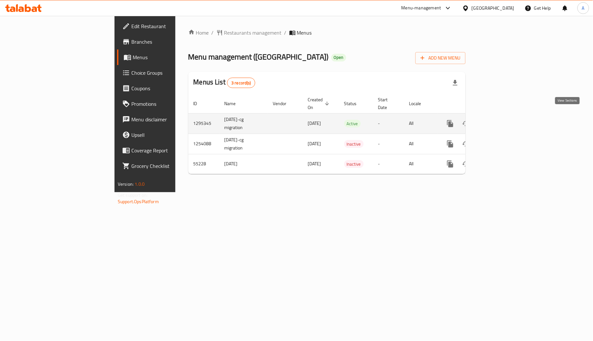
click at [505, 116] on link "enhanced table" at bounding box center [497, 124] width 16 height 16
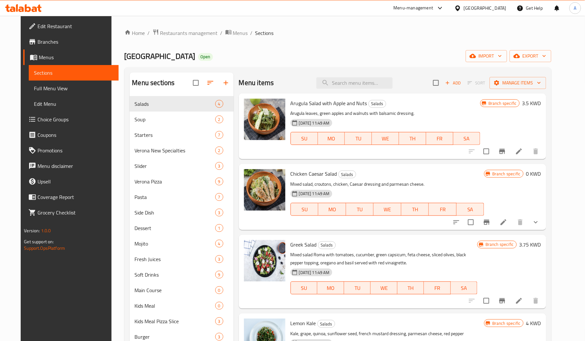
click at [464, 8] on div at bounding box center [459, 8] width 9 height 7
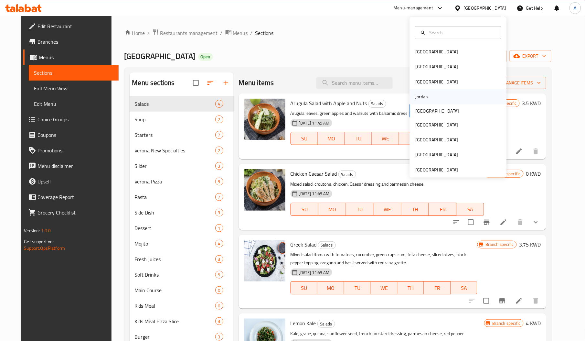
click at [418, 96] on div "Jordan" at bounding box center [422, 96] width 13 height 7
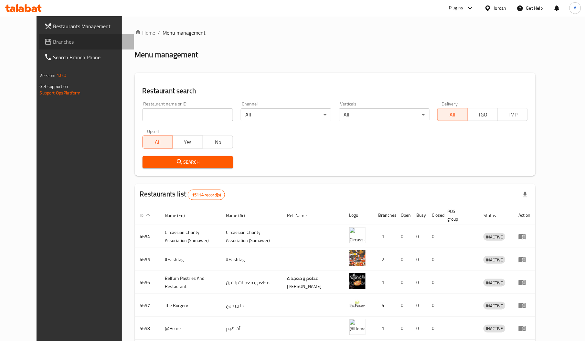
click at [39, 47] on link "Branches" at bounding box center [86, 42] width 95 height 16
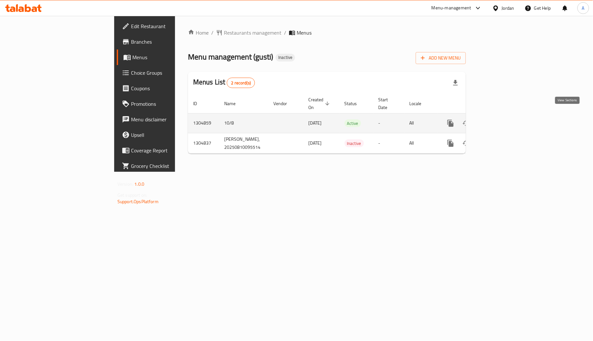
click at [500, 120] on icon "enhanced table" at bounding box center [497, 123] width 6 height 6
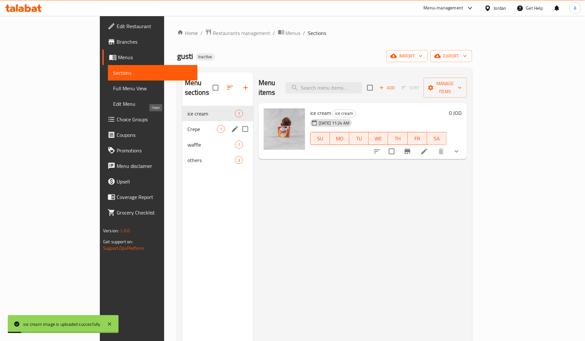
click at [188, 125] on span "Crepe" at bounding box center [202, 129] width 29 height 8
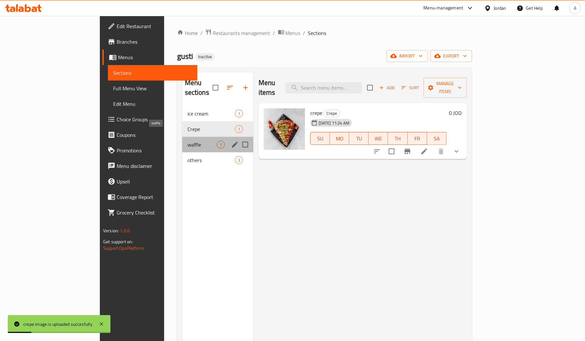
click at [188, 141] on span "waffle" at bounding box center [202, 145] width 29 height 8
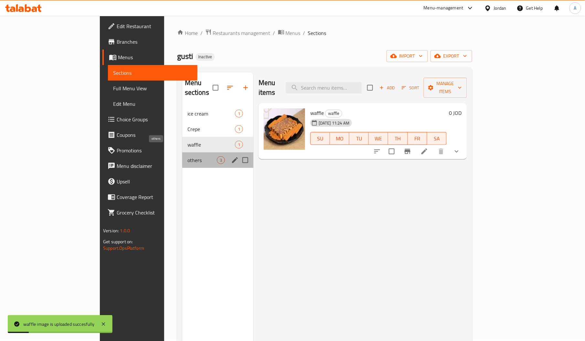
click at [188, 156] on span "others" at bounding box center [202, 160] width 29 height 8
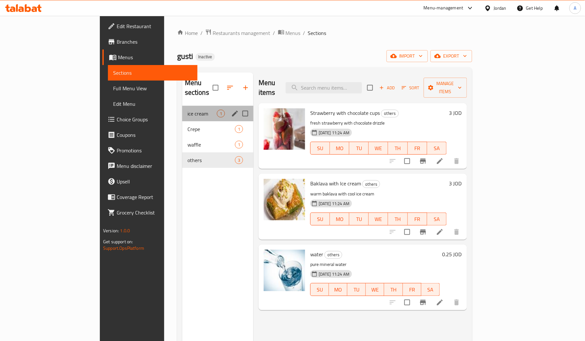
click at [182, 106] on div "ice cream 1" at bounding box center [217, 114] width 71 height 16
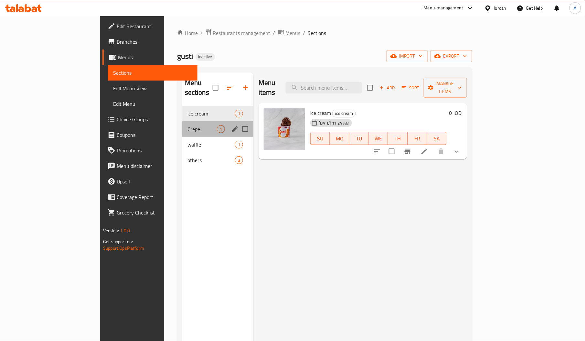
click at [182, 121] on div "Crepe 1" at bounding box center [217, 129] width 71 height 16
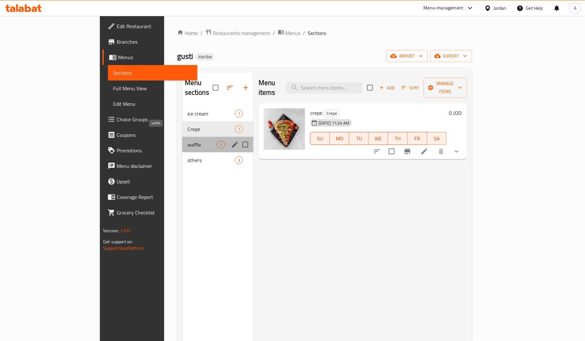
click at [188, 141] on span "waffle" at bounding box center [202, 145] width 29 height 8
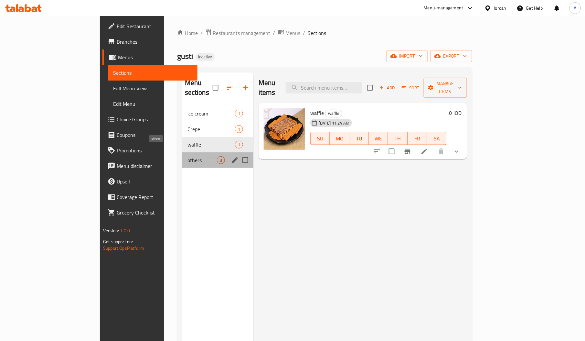
click at [188, 156] on span "others" at bounding box center [202, 160] width 29 height 8
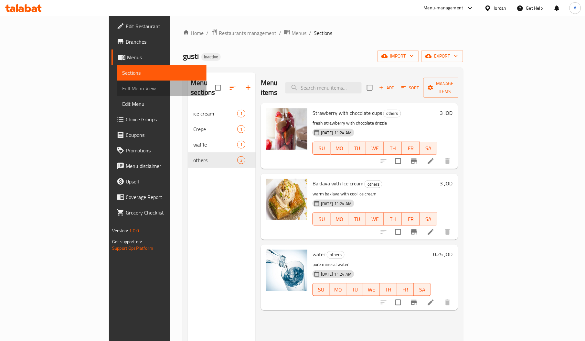
click at [122, 85] on span "Full Menu View" at bounding box center [161, 88] width 79 height 8
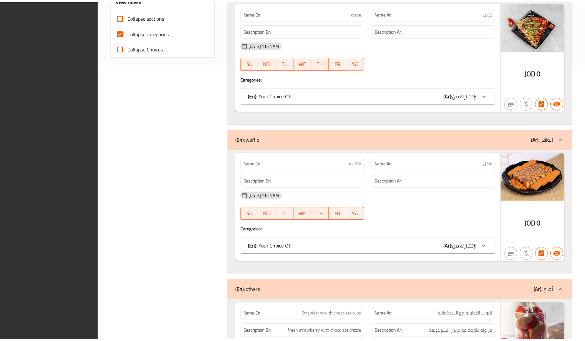
scroll to position [502, 0]
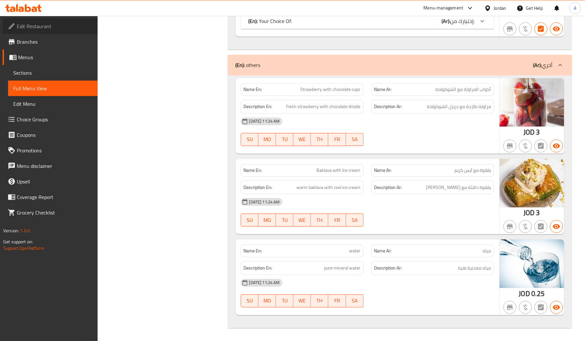
click at [42, 30] on span "Edit Restaurant" at bounding box center [55, 26] width 76 height 8
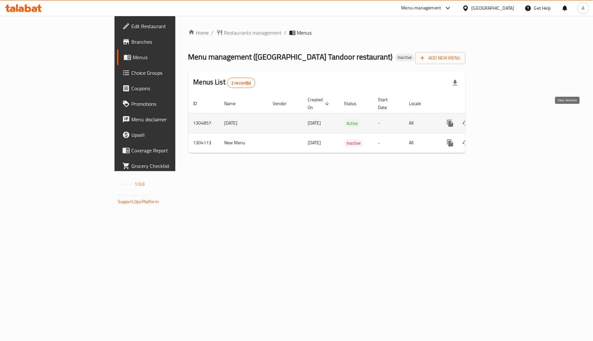
click at [501, 119] on icon "enhanced table" at bounding box center [497, 123] width 8 height 8
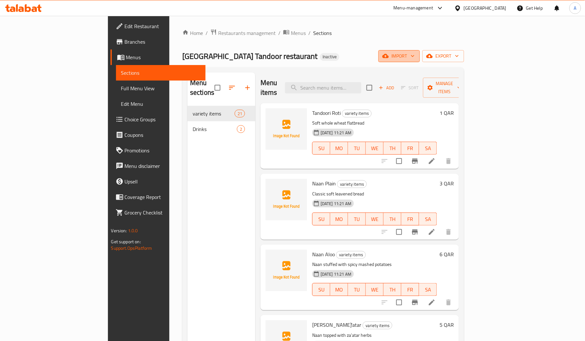
click at [415, 54] on span "import" at bounding box center [399, 56] width 31 height 8
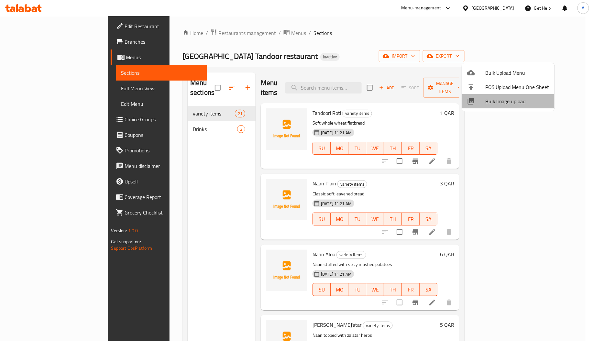
click at [489, 98] on span "Bulk Image upload" at bounding box center [517, 101] width 64 height 8
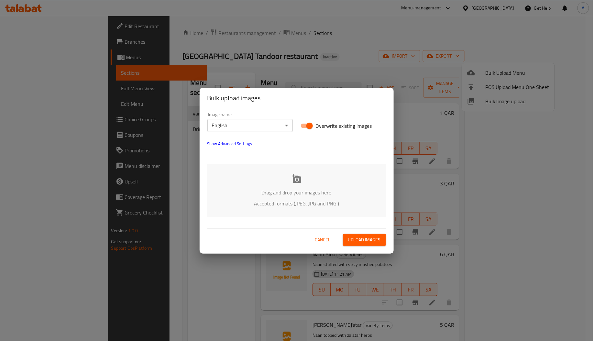
click at [281, 183] on div "Drag and drop your images here Accepted formats (JPEG, JPG and PNG )" at bounding box center [296, 190] width 179 height 53
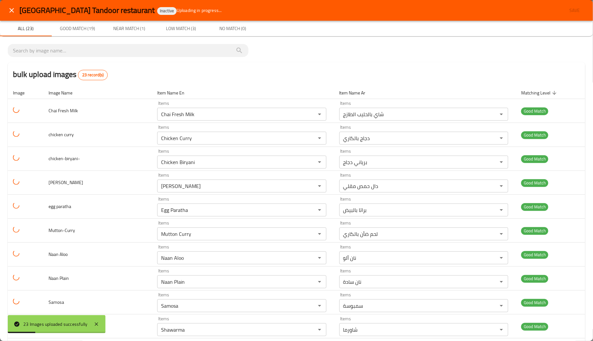
click at [438, 54] on p "bulk upload images 23 record(s) Image Image Name Item Name En Item Name Ar Matc…" at bounding box center [296, 346] width 577 height 605
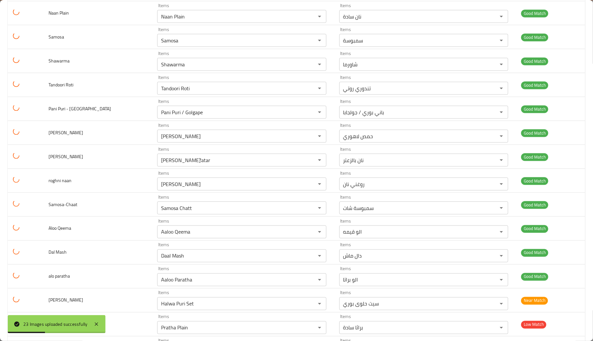
scroll to position [323, 0]
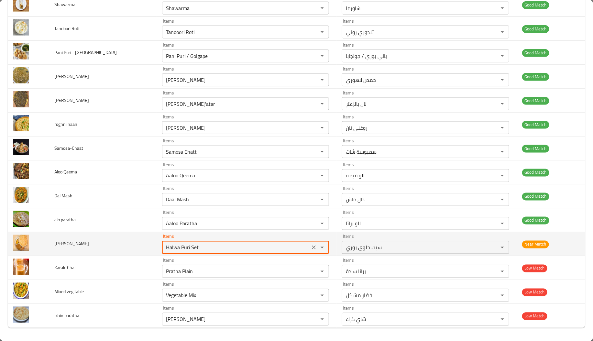
click at [164, 246] on channa "Halwa Puri Set" at bounding box center [236, 247] width 144 height 9
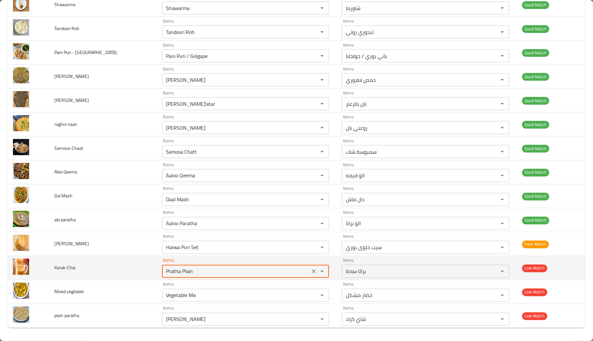
click at [164, 271] on input "Pratha Plain" at bounding box center [236, 271] width 144 height 9
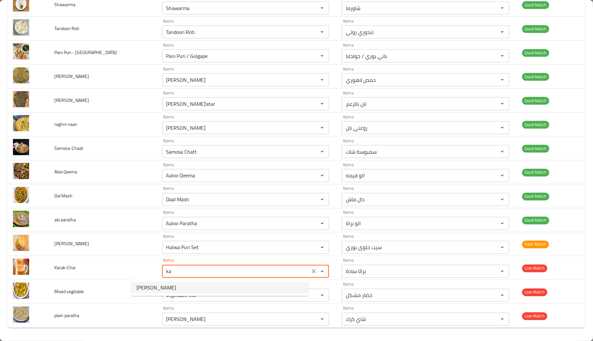
click at [147, 286] on span "Chai Karak" at bounding box center [155, 288] width 39 height 8
type input "Chai Karak"
type input "شاي كرك"
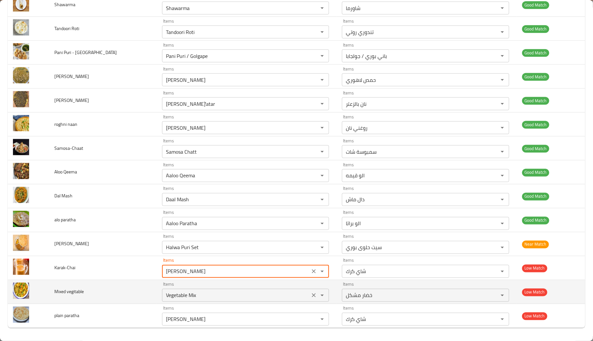
type input "Chai Karak"
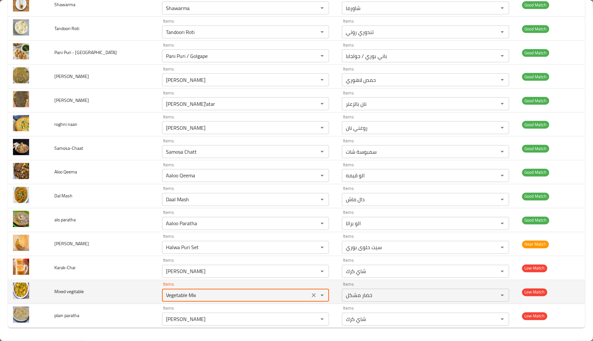
click at [180, 294] on vegitable "Vegetable Mix" at bounding box center [236, 295] width 144 height 9
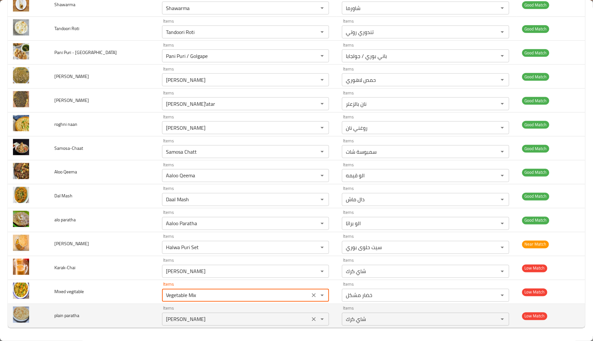
click at [178, 313] on div "Chai Karak Items" at bounding box center [245, 319] width 167 height 13
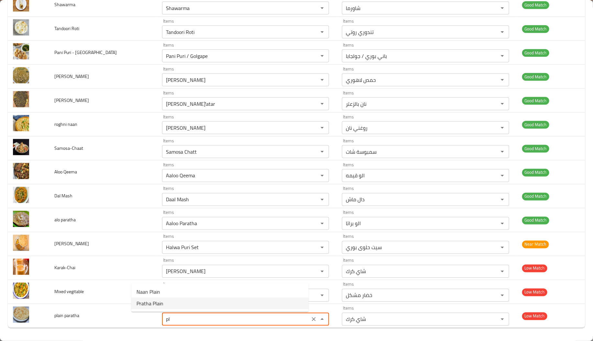
click at [168, 305] on paratha-option-1 "Pratha Plain" at bounding box center [219, 304] width 177 height 12
type paratha "Pratha Plain"
type paratha-ar "براثا سادة"
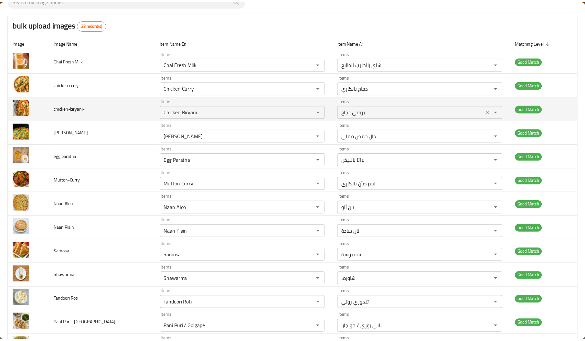
scroll to position [0, 0]
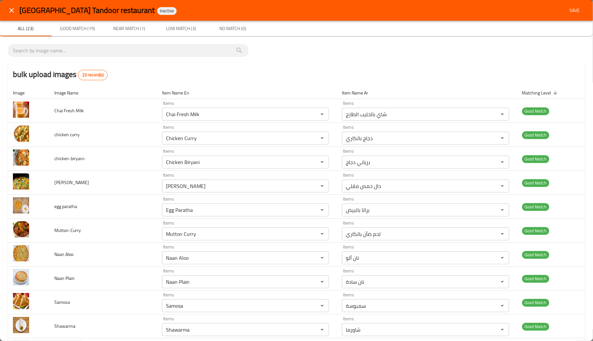
type paratha "Pratha Plain"
click at [569, 8] on span "Save" at bounding box center [575, 10] width 16 height 8
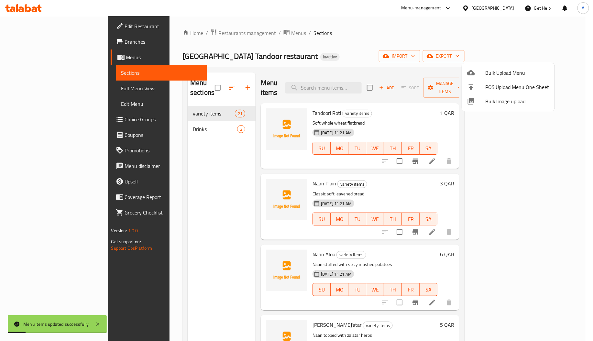
click at [146, 124] on div at bounding box center [296, 170] width 593 height 341
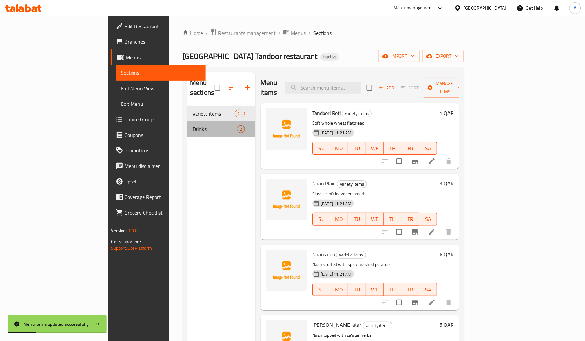
click at [188, 124] on div "Drinks 2" at bounding box center [222, 129] width 68 height 16
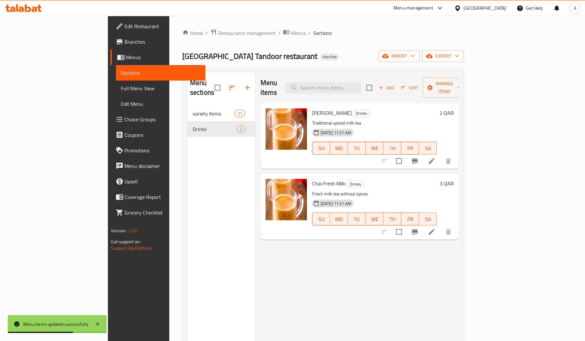
click at [312, 179] on span "Chai Fresh Milk" at bounding box center [328, 184] width 33 height 10
copy span "Chai"
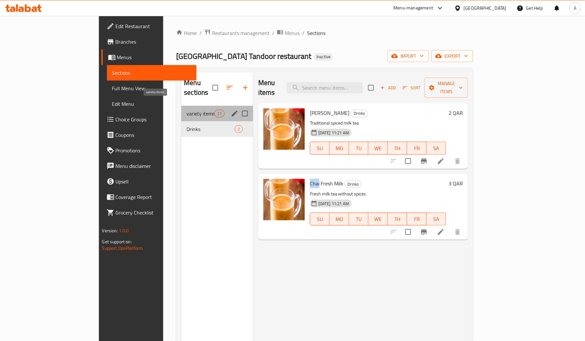
click at [187, 110] on span "variety items" at bounding box center [200, 114] width 27 height 8
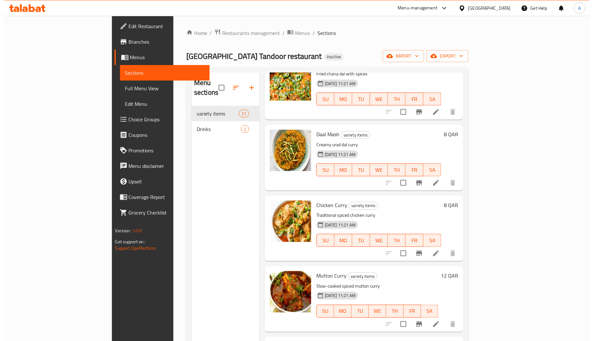
scroll to position [1158, 0]
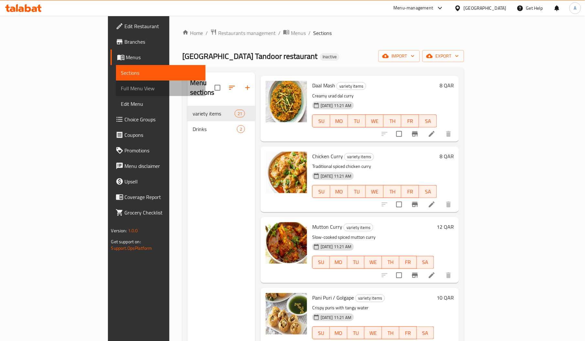
click at [121, 84] on span "Full Menu View" at bounding box center [160, 88] width 79 height 8
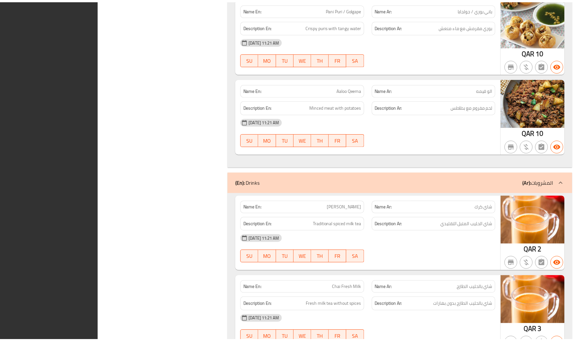
scroll to position [1688, 0]
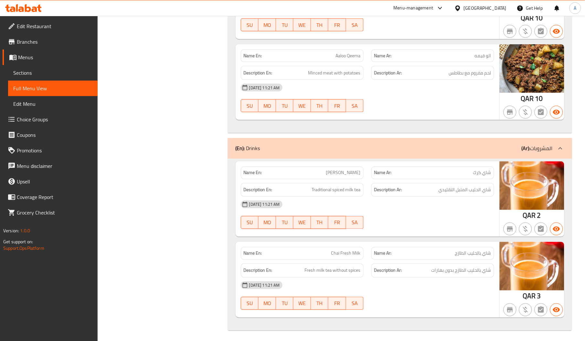
click at [42, 26] on span "Edit Restaurant" at bounding box center [55, 26] width 76 height 8
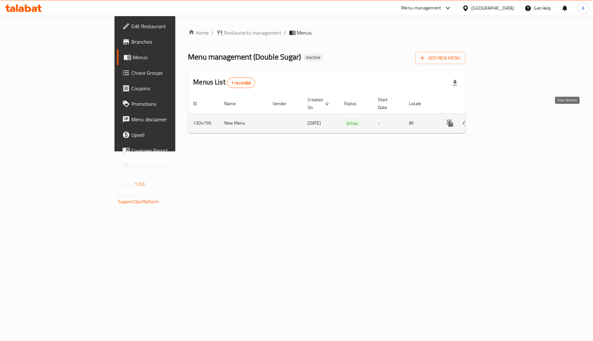
click at [501, 119] on icon "enhanced table" at bounding box center [497, 123] width 8 height 8
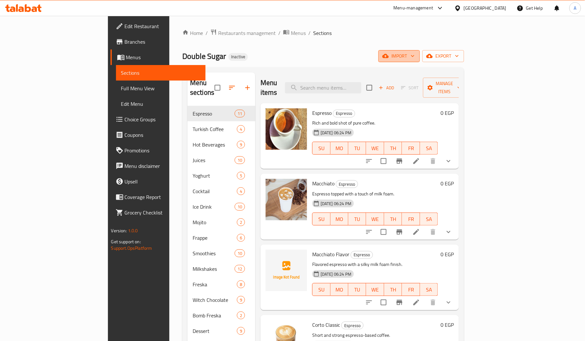
click at [415, 55] on span "import" at bounding box center [399, 56] width 31 height 8
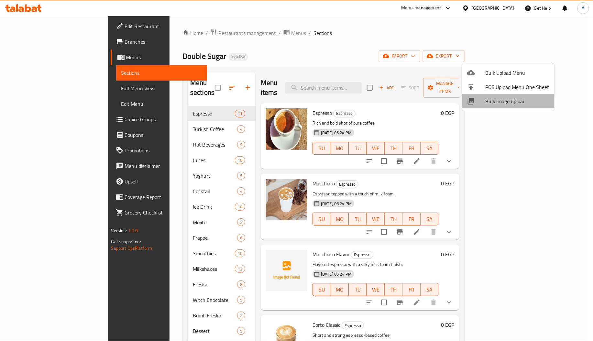
click at [482, 103] on div at bounding box center [476, 101] width 18 height 8
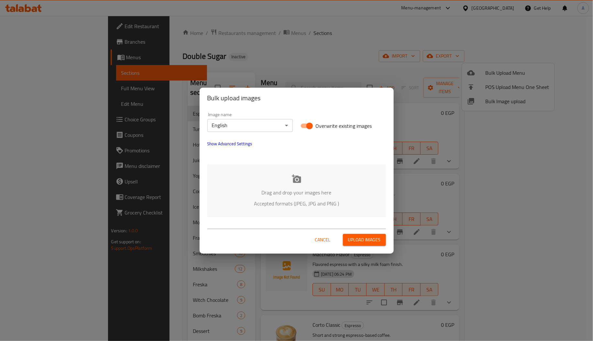
click at [284, 211] on div "Drag and drop your images here Accepted formats (JPEG, JPG and PNG )" at bounding box center [296, 190] width 179 height 53
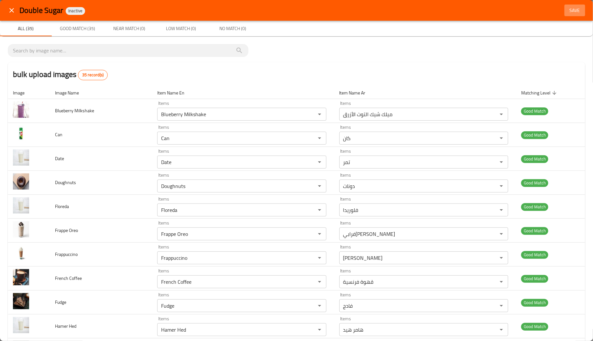
click at [567, 12] on span "Save" at bounding box center [575, 10] width 16 height 8
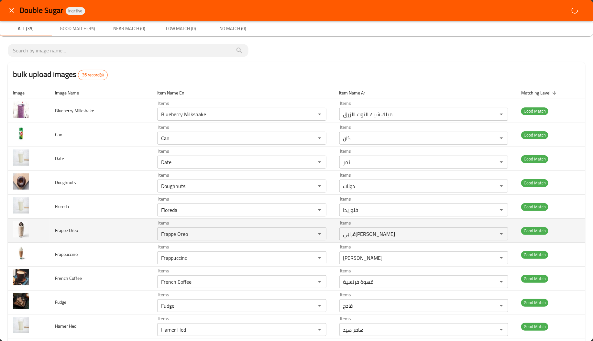
click at [77, 223] on td "Frappe Oreo" at bounding box center [101, 231] width 102 height 24
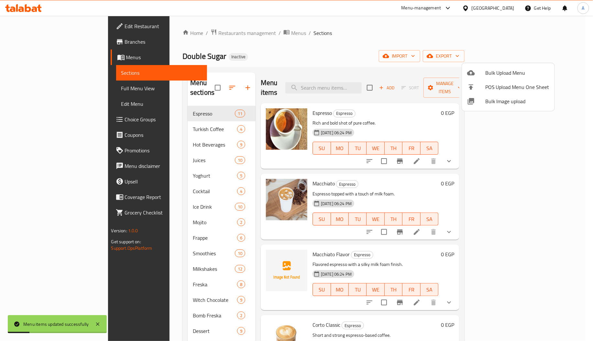
click at [156, 123] on div at bounding box center [296, 170] width 593 height 341
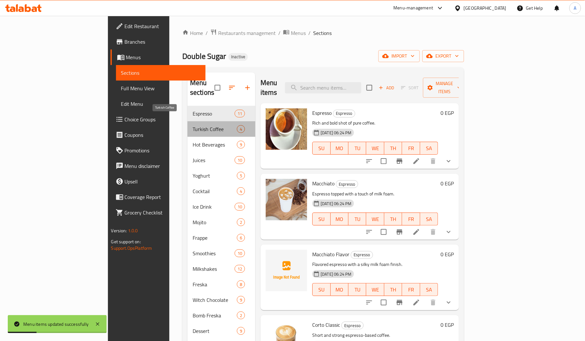
click at [193, 125] on span "Turkish Coffee" at bounding box center [215, 129] width 44 height 8
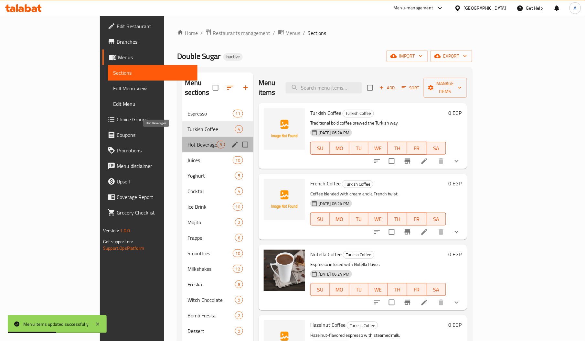
click at [188, 141] on span "Hot Beverages" at bounding box center [202, 145] width 29 height 8
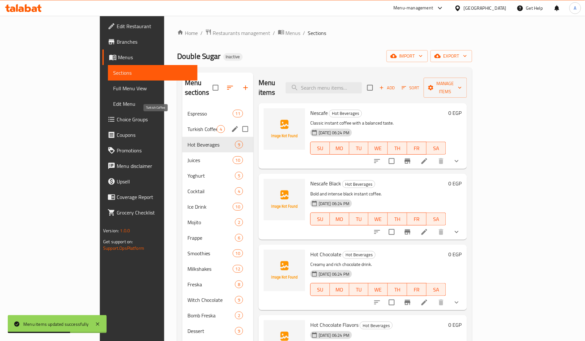
click at [188, 125] on span "Turkish Coffee" at bounding box center [202, 129] width 29 height 8
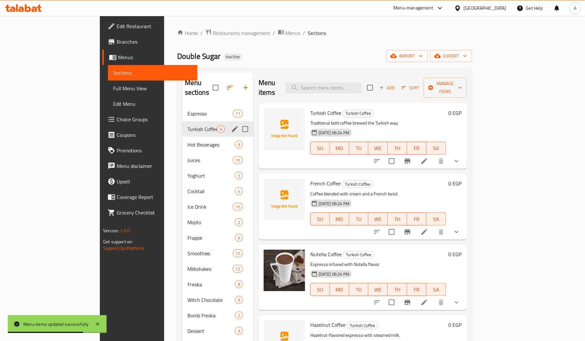
click at [182, 121] on div "Turkish Coffee 4" at bounding box center [217, 129] width 71 height 16
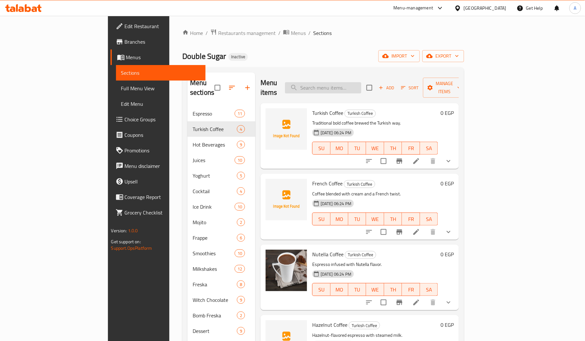
click at [362, 85] on input "search" at bounding box center [323, 87] width 76 height 11
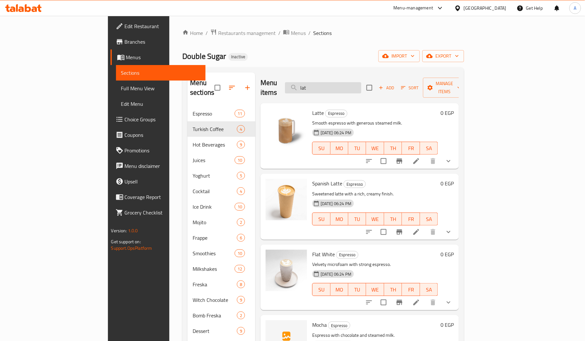
click at [355, 83] on input "lat" at bounding box center [323, 87] width 76 height 11
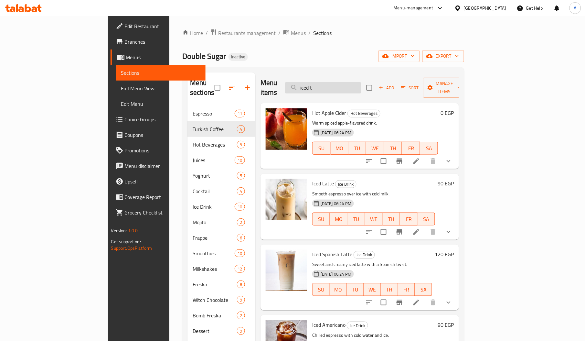
type input "iced te"
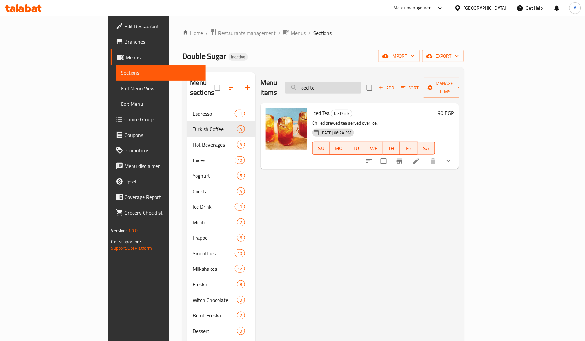
click at [353, 85] on input "iced te" at bounding box center [323, 87] width 76 height 11
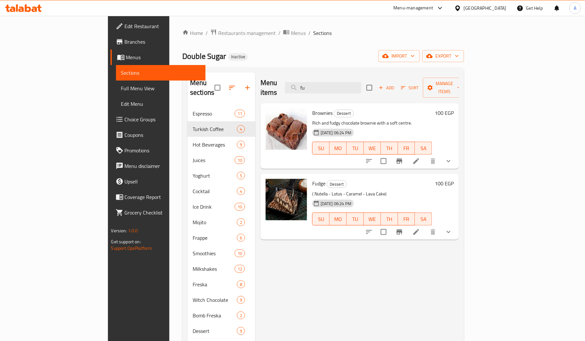
type input "f"
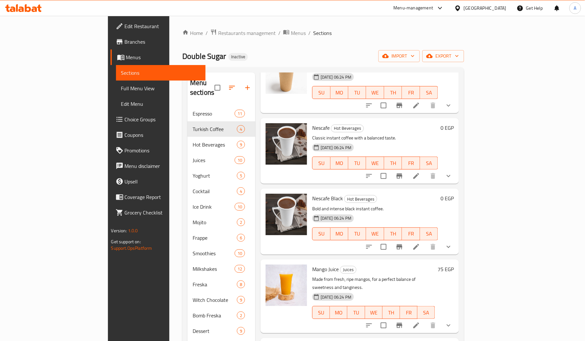
scroll to position [147, 0]
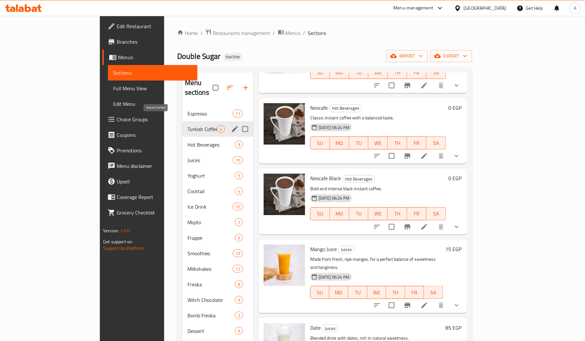
type input "ne"
click at [188, 125] on span "Turkish Coffee" at bounding box center [202, 129] width 29 height 8
click at [188, 141] on span "Hot Beverages" at bounding box center [202, 145] width 29 height 8
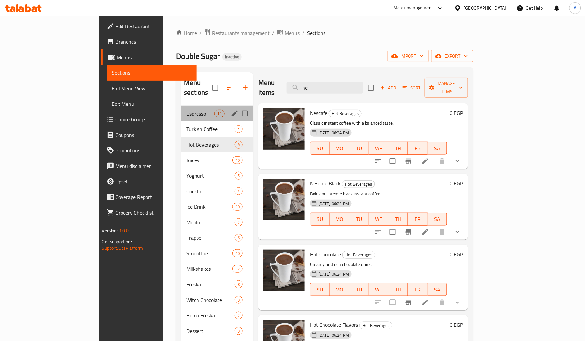
click at [189, 106] on div "Espresso 11" at bounding box center [217, 114] width 72 height 16
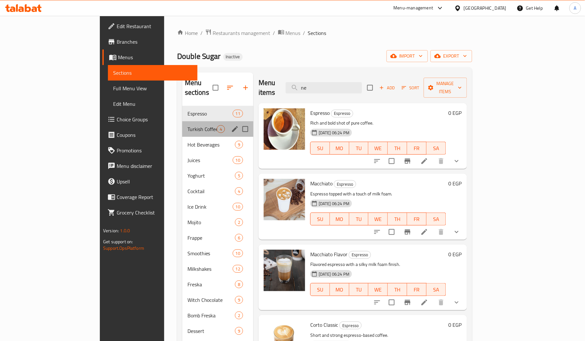
click at [182, 125] on div "Turkish Coffee 4" at bounding box center [217, 129] width 71 height 16
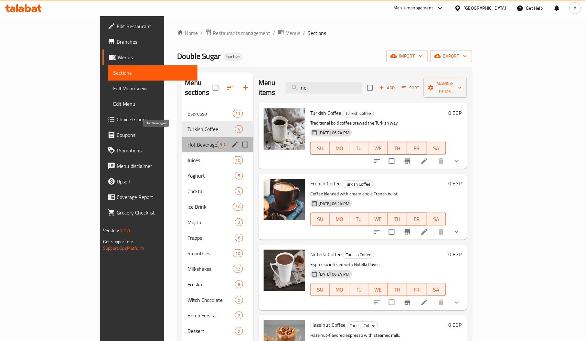
click at [188, 141] on span "Hot Beverages" at bounding box center [202, 145] width 29 height 8
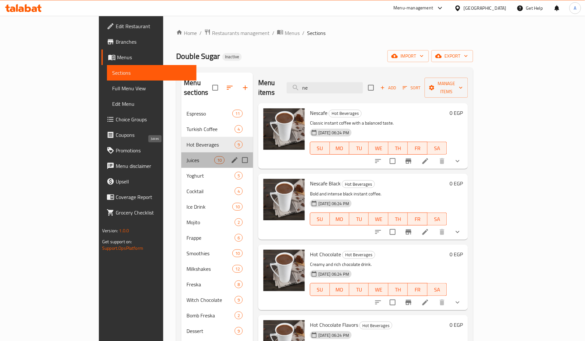
click at [187, 156] on span "Juices" at bounding box center [200, 160] width 27 height 8
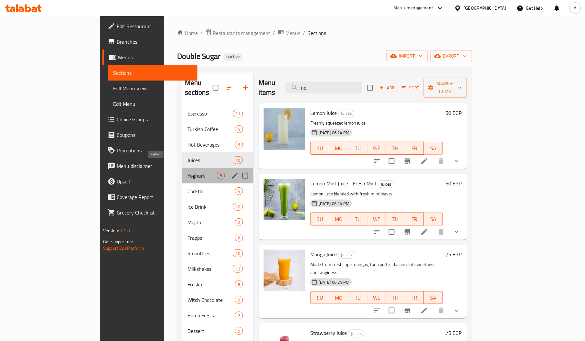
click at [188, 172] on span "Yoghurt" at bounding box center [202, 176] width 29 height 8
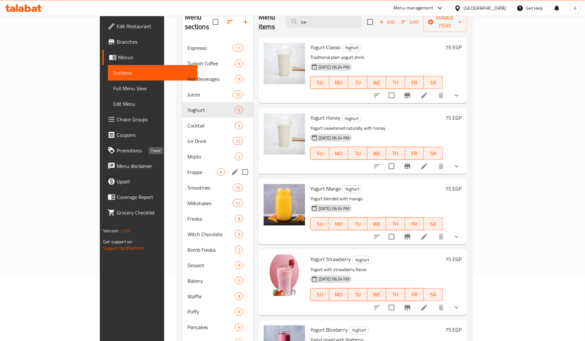
scroll to position [66, 0]
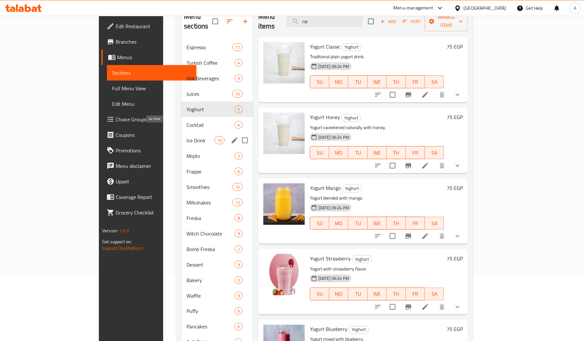
click at [187, 136] on span "Ice Drink" at bounding box center [200, 140] width 27 height 8
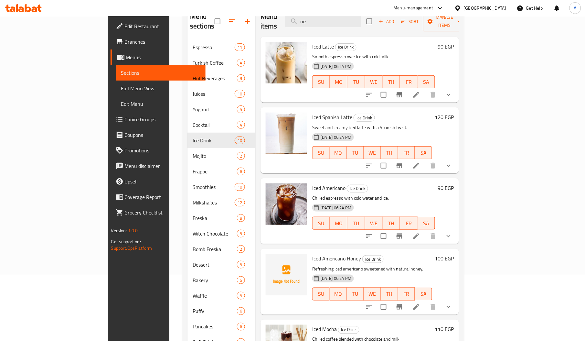
click at [312, 254] on span "Iced Americano Honey" at bounding box center [336, 259] width 49 height 10
copy span "Americano"
click at [325, 254] on span "Iced Americano Honey" at bounding box center [336, 259] width 49 height 10
copy span "Honey"
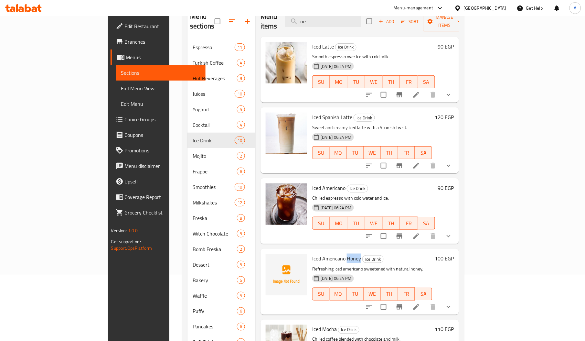
click at [325, 254] on span "Iced Americano Honey" at bounding box center [336, 259] width 49 height 10
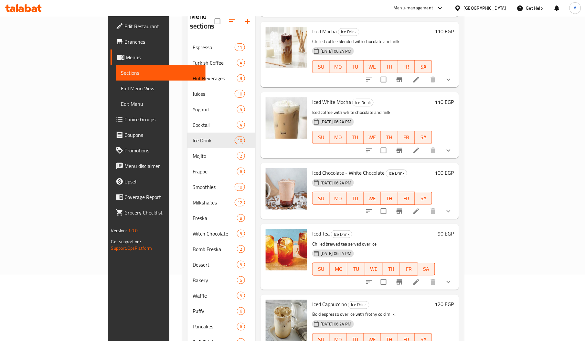
scroll to position [362, 0]
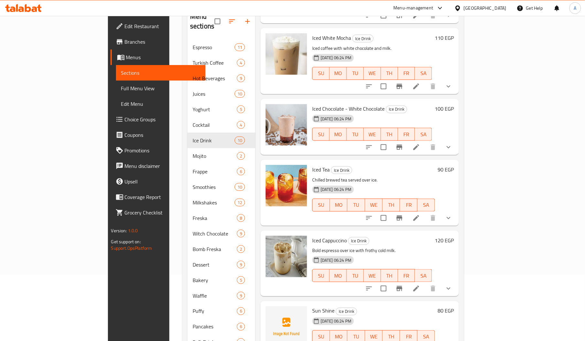
click at [312, 306] on span "Sun Shine" at bounding box center [323, 311] width 22 height 10
copy span "Shine"
click at [312, 306] on span "Sun Shine" at bounding box center [323, 311] width 22 height 10
click at [121, 87] on span "Full Menu View" at bounding box center [160, 88] width 79 height 8
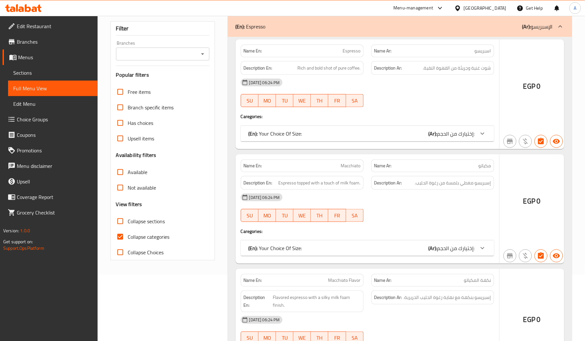
click at [46, 90] on span "Full Menu View" at bounding box center [52, 88] width 79 height 8
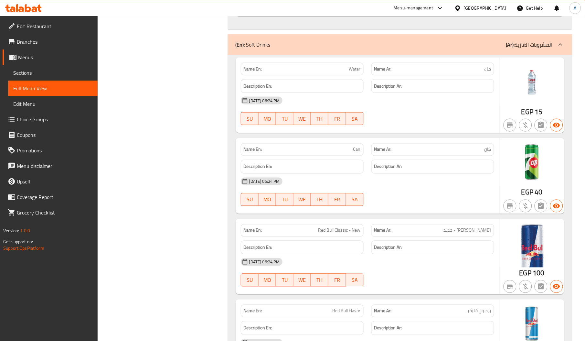
click at [464, 7] on div at bounding box center [459, 8] width 9 height 7
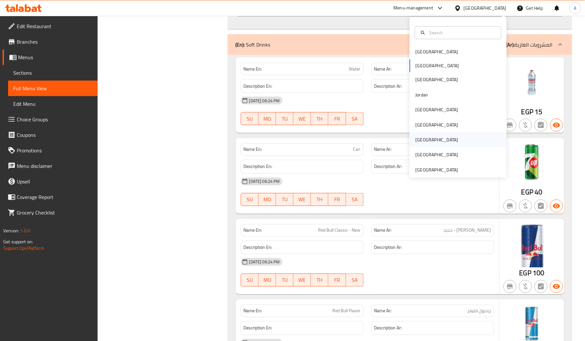
click at [419, 141] on div "Qatar" at bounding box center [437, 139] width 43 height 7
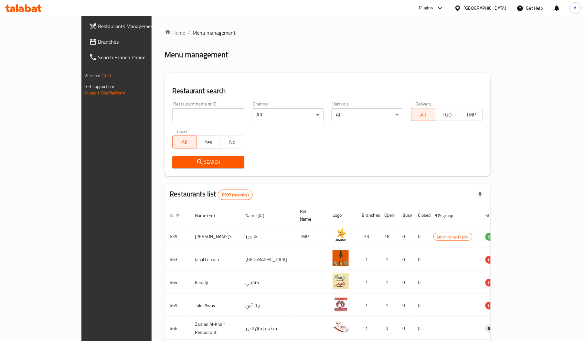
click at [496, 8] on div "Qatar" at bounding box center [485, 8] width 43 height 7
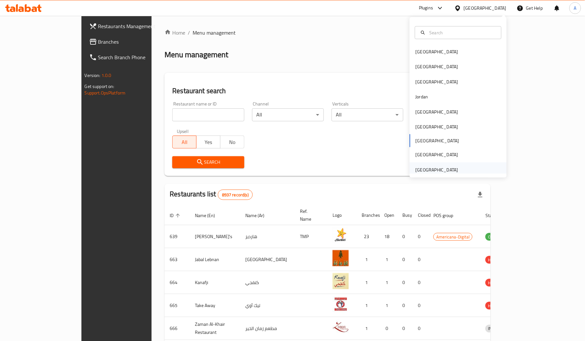
click at [426, 172] on div "[GEOGRAPHIC_DATA]" at bounding box center [437, 169] width 43 height 7
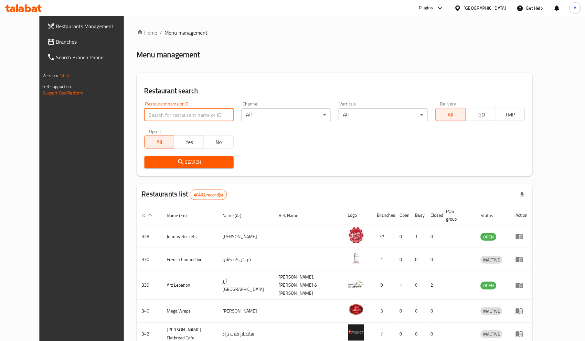
paste input "773474"
click at [147, 108] on input "773474" at bounding box center [189, 114] width 89 height 13
type input "773474"
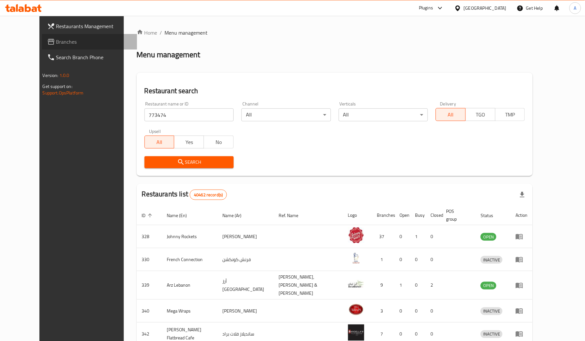
click at [56, 39] on span "Branches" at bounding box center [94, 42] width 76 height 8
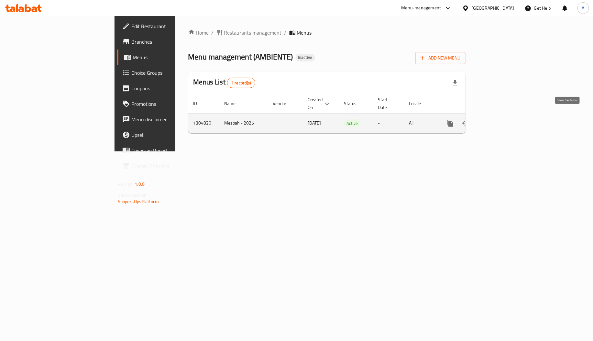
click at [501, 119] on icon "enhanced table" at bounding box center [497, 123] width 8 height 8
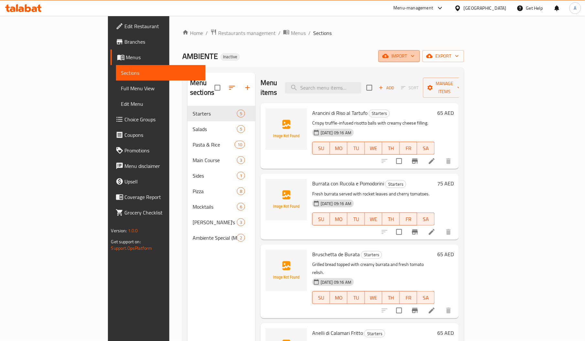
click at [415, 52] on span "import" at bounding box center [399, 56] width 31 height 8
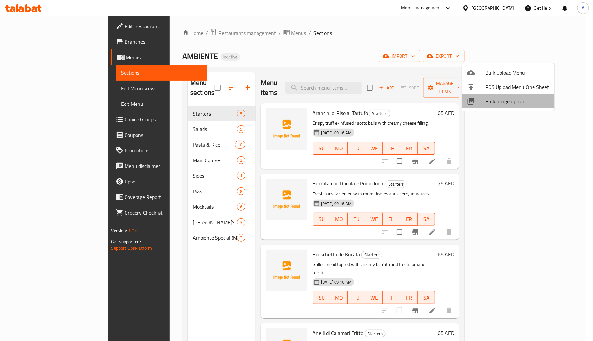
click at [488, 100] on span "Bulk Image upload" at bounding box center [517, 101] width 64 height 8
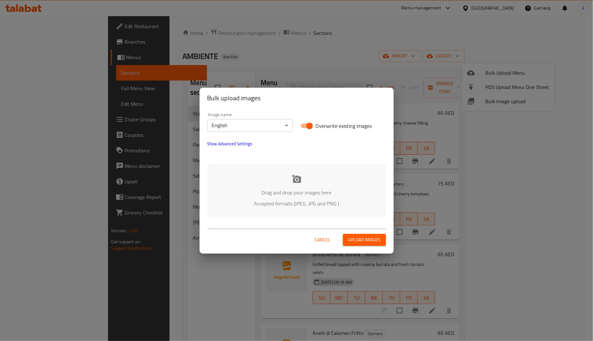
click at [282, 200] on p "Accepted formats (JPEG, JPG and PNG )" at bounding box center [296, 204] width 159 height 8
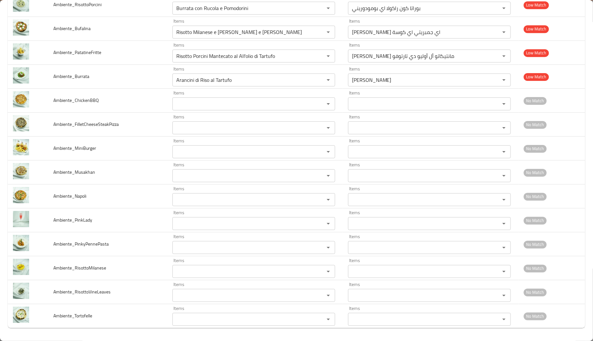
scroll to position [801, 0]
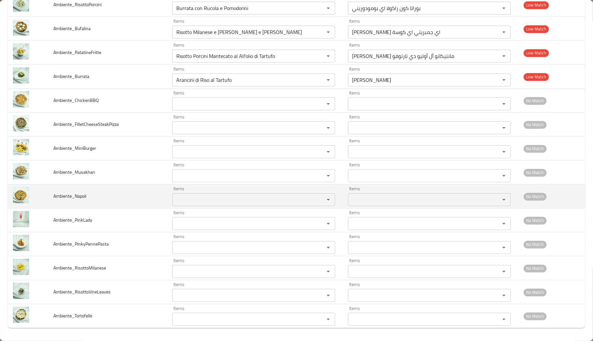
click at [81, 199] on span "Ambiente_Napoli" at bounding box center [69, 196] width 33 height 8
click at [69, 196] on span "Ambiente_Napoli" at bounding box center [69, 196] width 33 height 8
drag, startPoint x: 75, startPoint y: 198, endPoint x: 97, endPoint y: 197, distance: 21.7
click at [97, 197] on td "Ambiente_Napoli" at bounding box center [107, 196] width 119 height 24
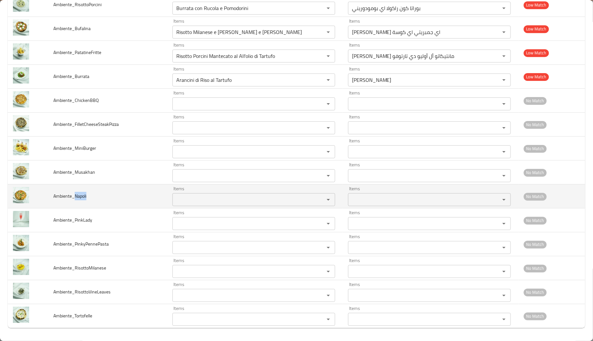
copy span "Napoli"
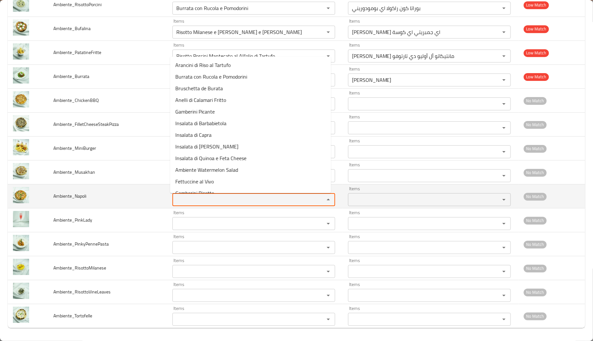
click at [217, 200] on input "Items" at bounding box center [244, 199] width 140 height 9
paste input "Napoli"
type input "Napoli"
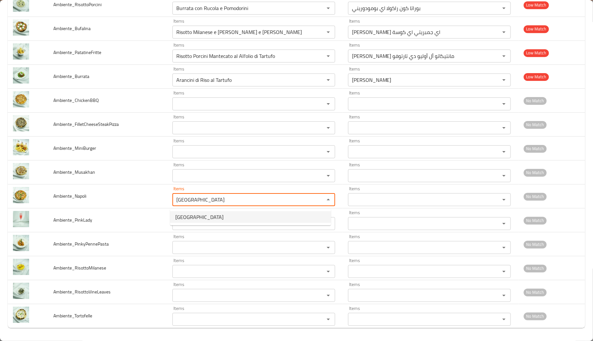
click at [201, 213] on li "Napoli" at bounding box center [250, 217] width 161 height 12
type input "نابولي"
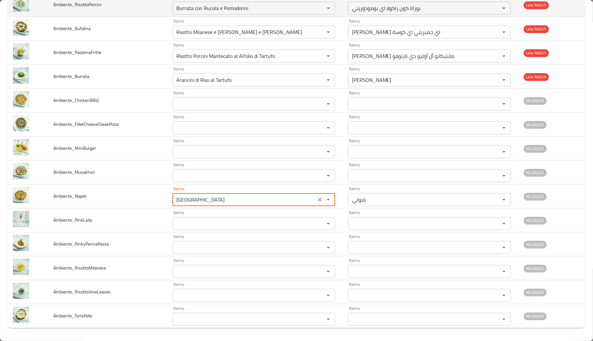
type input "Napoli"
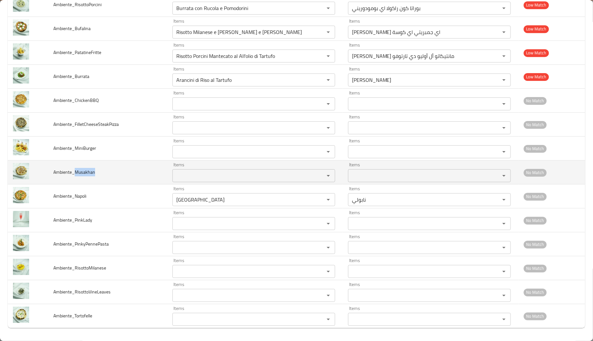
drag, startPoint x: 76, startPoint y: 173, endPoint x: 104, endPoint y: 170, distance: 28.6
click at [104, 170] on td "Ambiente_Musakhan" at bounding box center [107, 172] width 119 height 24
copy span "Musakhan"
drag, startPoint x: 186, startPoint y: 169, endPoint x: 189, endPoint y: 174, distance: 5.7
click at [189, 174] on div "Items Items" at bounding box center [253, 172] width 163 height 20
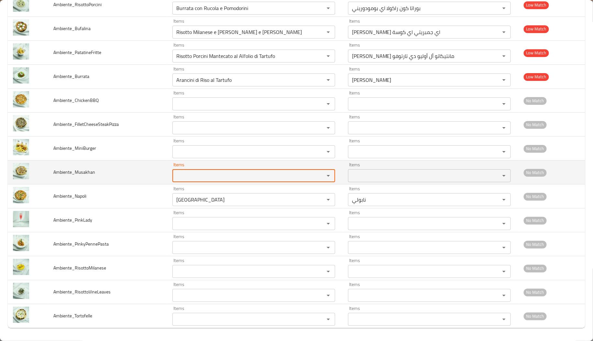
paste input "Musakhan"
click at [189, 174] on input "Musakhan" at bounding box center [244, 175] width 140 height 9
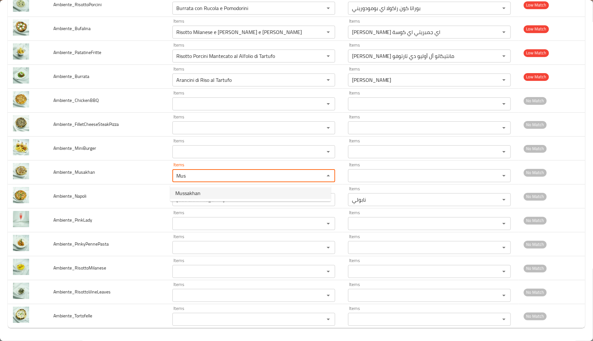
click at [199, 193] on span "Mussakhan" at bounding box center [187, 193] width 25 height 8
type input "Mussakhan"
type input "مسخن"
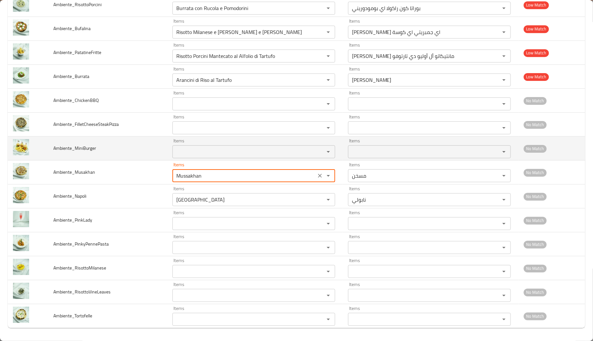
type input "Mussakhan"
drag, startPoint x: 74, startPoint y: 149, endPoint x: 108, endPoint y: 151, distance: 34.3
click at [108, 151] on td "Ambiente_MiniBurger" at bounding box center [107, 148] width 119 height 24
copy span "MiniBurger"
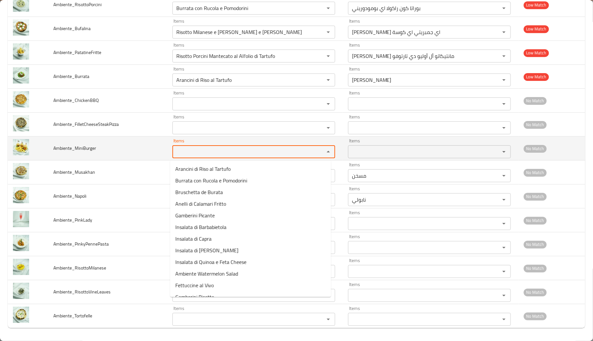
paste input "MiniBurger"
click at [191, 149] on input "MiniBurger" at bounding box center [244, 151] width 140 height 9
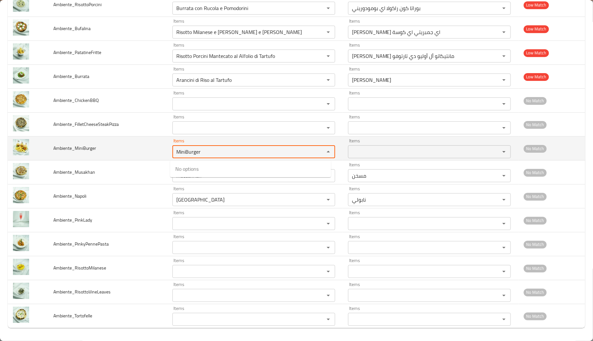
click at [184, 153] on input "MiniBurger" at bounding box center [244, 151] width 140 height 9
type input "Mini Burger"
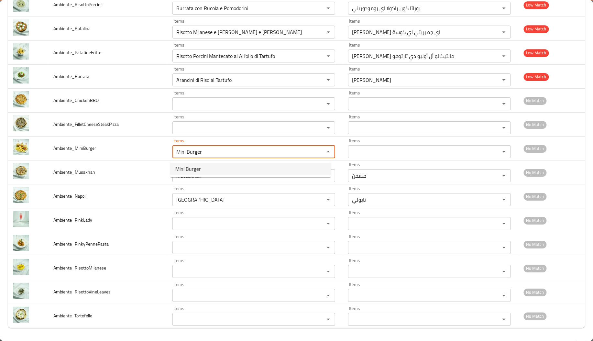
click at [188, 170] on span "Mini Burger" at bounding box center [188, 169] width 26 height 8
type input "ميني برجر"
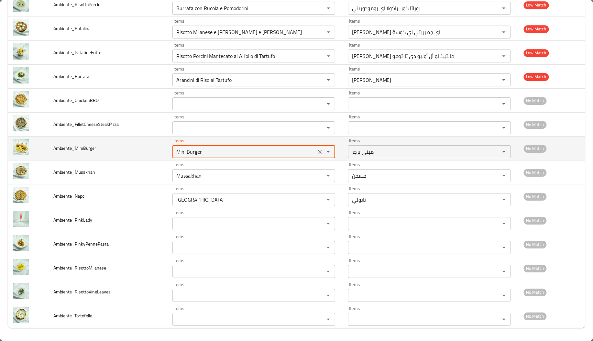
scroll to position [800, 0]
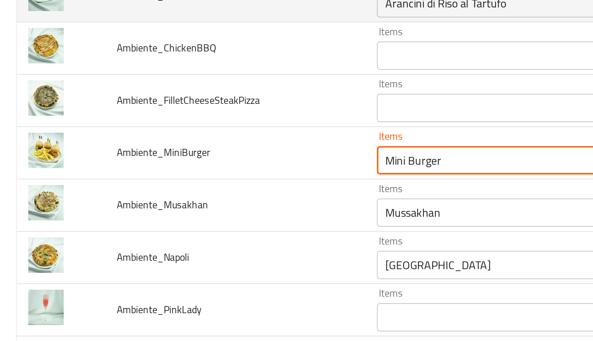
type input "Mini Burger"
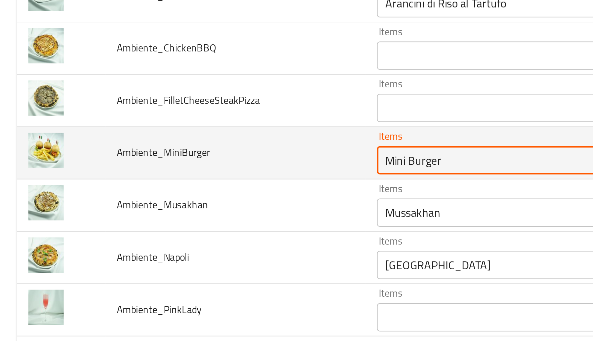
click at [186, 151] on input "Mini Burger" at bounding box center [244, 151] width 140 height 9
click at [192, 155] on input "Mini Burger" at bounding box center [244, 151] width 140 height 9
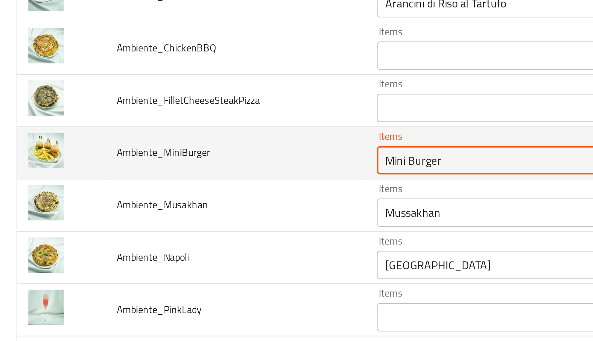
click at [192, 155] on input "Mini Burger" at bounding box center [244, 151] width 140 height 9
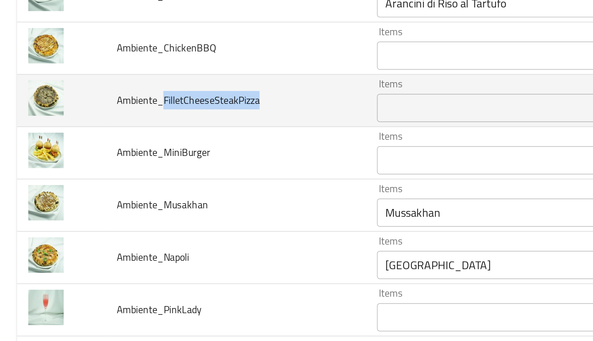
drag, startPoint x: 74, startPoint y: 125, endPoint x: 119, endPoint y: 127, distance: 44.7
click at [119, 127] on td "Ambiente_FilletCheeseSteakPizza" at bounding box center [107, 125] width 119 height 24
copy span "FilletCheeseSteakPizza"
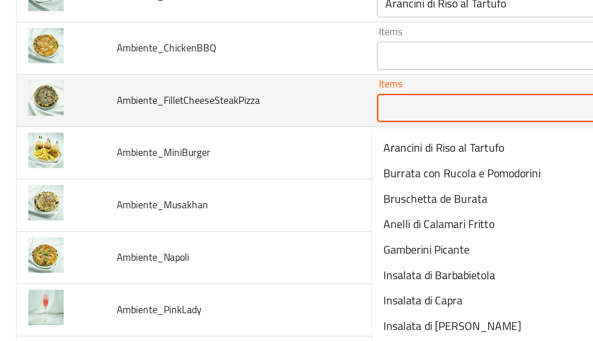
paste input "FilletCheeseSteakPizza"
click at [197, 130] on input "FilletCheeseSteakPizza" at bounding box center [244, 127] width 140 height 9
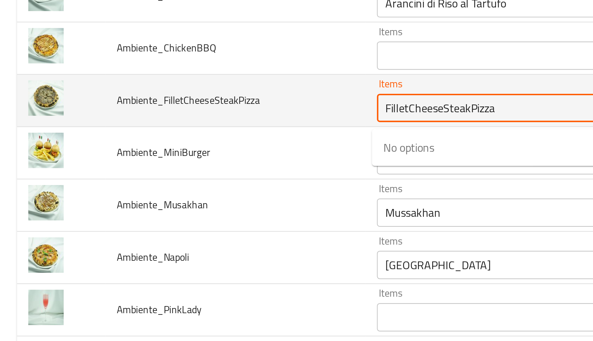
click at [185, 129] on input "FilletCheeseSteakPizza" at bounding box center [244, 127] width 140 height 9
click at [201, 129] on input "Fillet CheeseSteakPizza" at bounding box center [244, 127] width 140 height 9
click at [215, 130] on input "Fillet Cheese SteakPizza" at bounding box center [244, 127] width 140 height 9
click at [233, 130] on input "Fillet Cheese Steak Pizza" at bounding box center [244, 127] width 140 height 9
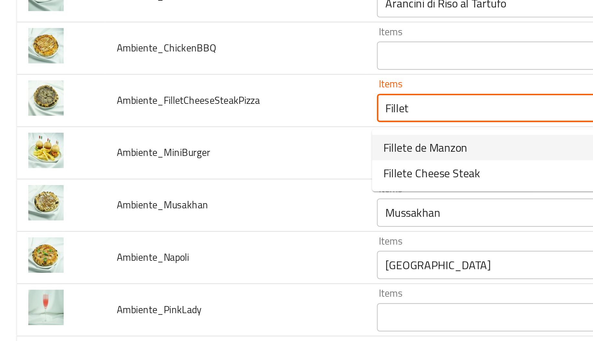
click at [229, 151] on li "Fillete de Manzon" at bounding box center [250, 146] width 161 height 12
type input "Fillete de Manzon"
type input "فيليتي دي مانزون"
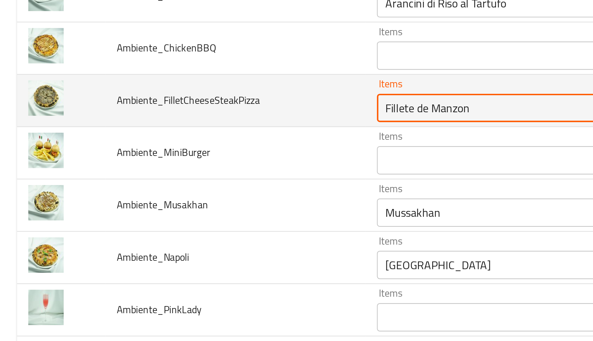
click at [221, 130] on input "Fillete de Manzon" at bounding box center [244, 127] width 140 height 9
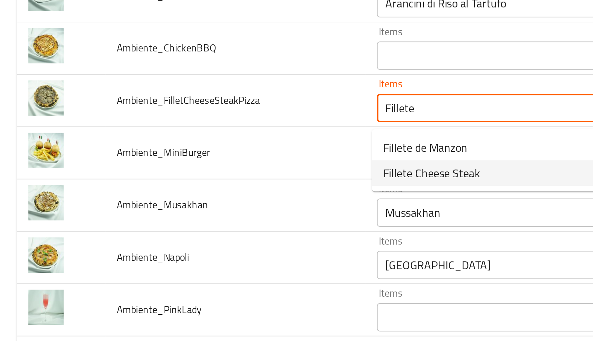
click at [205, 156] on span "Fillete Cheese Steak" at bounding box center [197, 158] width 44 height 8
type input "Fillete Cheese Steak"
type input "ستيك فيليتي جبنة"
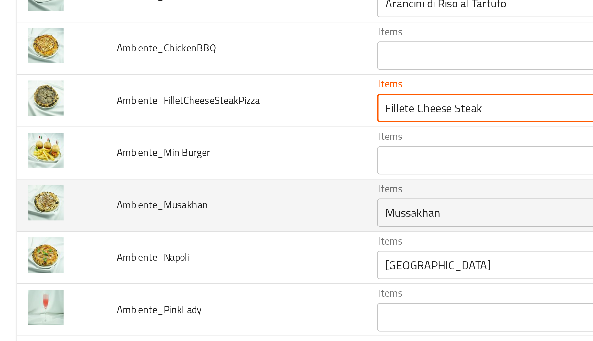
scroll to position [778, 0]
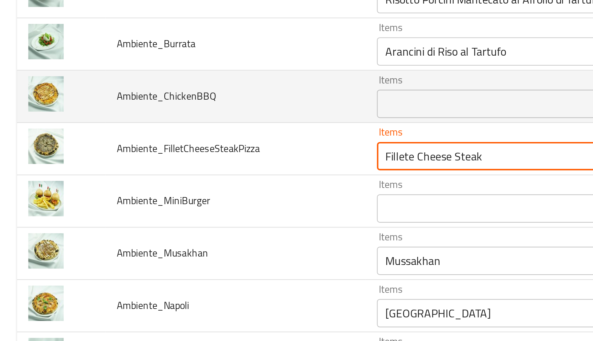
type input "Fillete Cheese Steak"
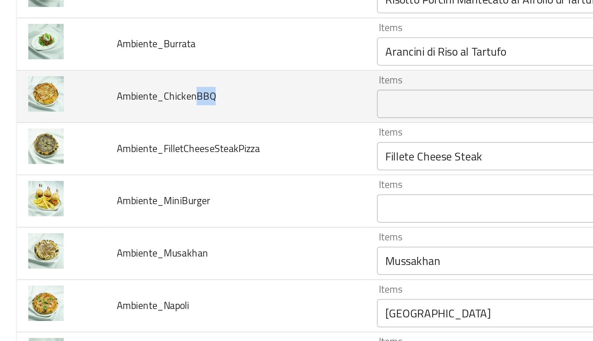
drag, startPoint x: 89, startPoint y: 125, endPoint x: 99, endPoint y: 127, distance: 10.2
click at [99, 127] on td "Ambiente_ChickenBBQ" at bounding box center [107, 123] width 119 height 24
copy span "BBQ"
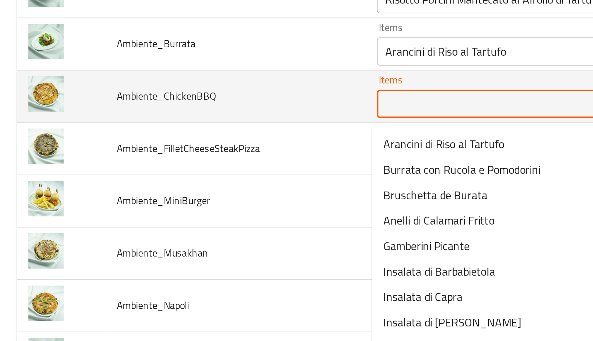
paste input "BBQ"
click at [184, 130] on input "BBQ" at bounding box center [244, 125] width 140 height 9
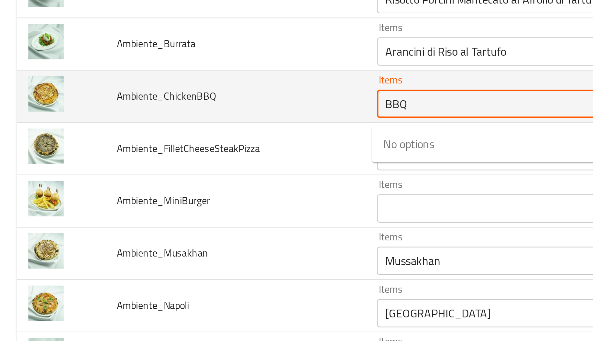
click at [198, 132] on div "BBQ Items" at bounding box center [253, 125] width 163 height 13
click at [191, 129] on input "BBQ" at bounding box center [244, 125] width 140 height 9
type input "B"
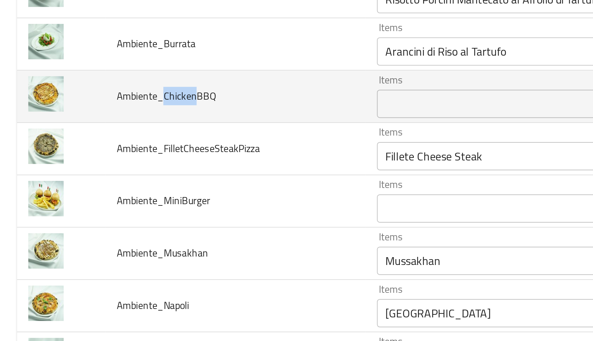
drag, startPoint x: 88, startPoint y: 125, endPoint x: 75, endPoint y: 124, distance: 13.0
click at [75, 124] on span "Ambiente_ChickenBBQ" at bounding box center [75, 122] width 45 height 8
copy span "Chicken"
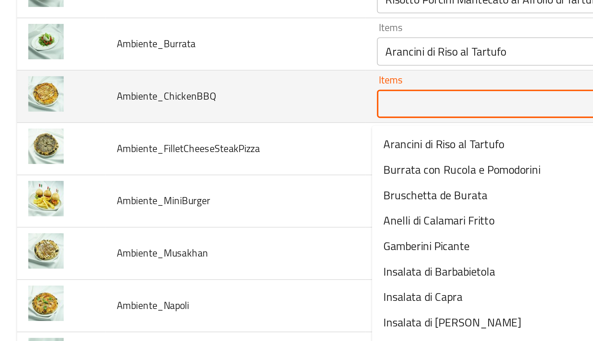
click at [195, 126] on input "Items" at bounding box center [244, 125] width 140 height 9
paste input "Chicken"
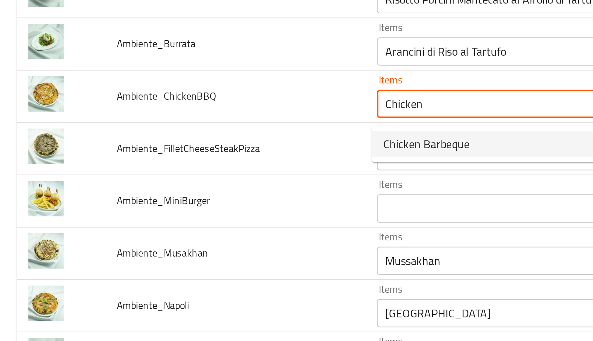
click at [198, 140] on span "Chicken Barbeque" at bounding box center [194, 144] width 39 height 8
type input "Chicken Barbeque"
type input "دجاج باربكيو"
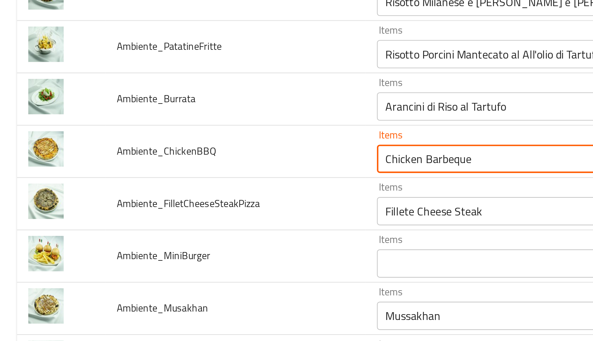
scroll to position [752, 0]
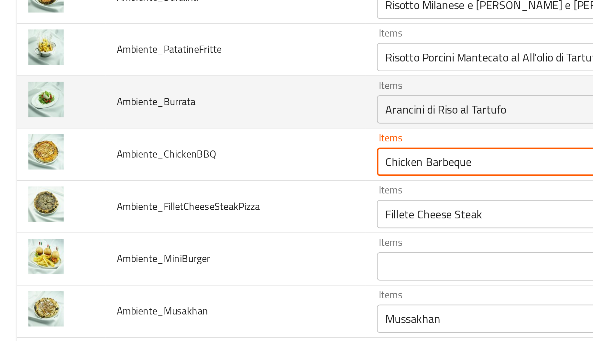
type input "Chicken Barbeque"
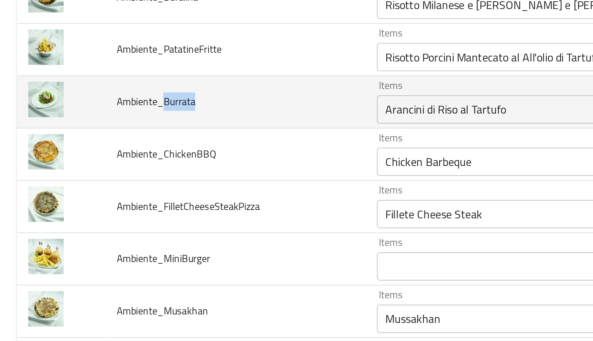
drag, startPoint x: 75, startPoint y: 127, endPoint x: 99, endPoint y: 128, distance: 24.3
click at [99, 128] on td "Ambiente_Burrata" at bounding box center [107, 125] width 119 height 24
copy span "Burrata"
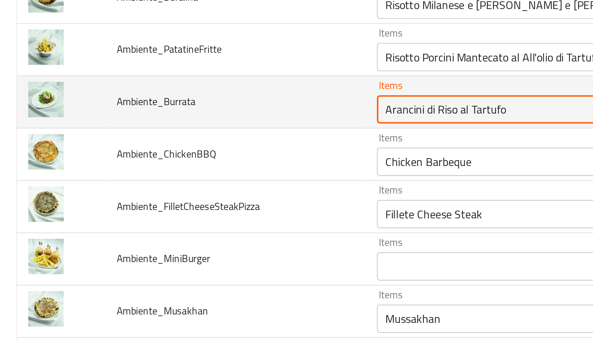
click at [195, 130] on input "Arancini di Riso al Tartufo" at bounding box center [244, 128] width 140 height 9
paste input "Burrata"
click at [195, 130] on input "Burrata" at bounding box center [244, 128] width 140 height 9
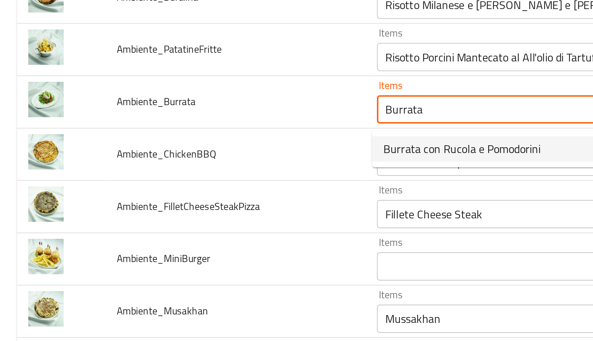
click at [202, 150] on span "Burrata con Rucola e Pomodorini" at bounding box center [211, 147] width 72 height 8
type input "Burrata con Rucola e Pomodorini"
type input "بوراتا كون راكولا اي بومودوريني"
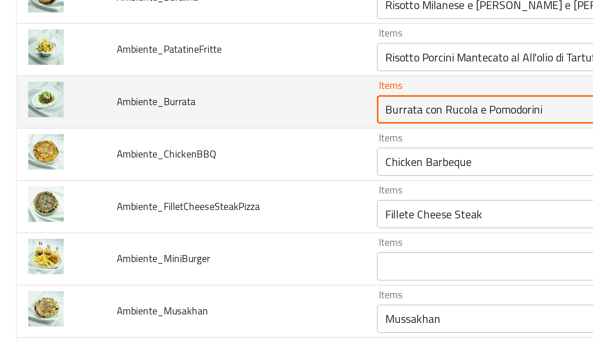
click at [212, 135] on div "Burrata con Rucola e Pomodorini Items" at bounding box center [253, 128] width 163 height 13
click at [212, 131] on input "Burrata con Rucola e Pomodorini" at bounding box center [244, 128] width 140 height 9
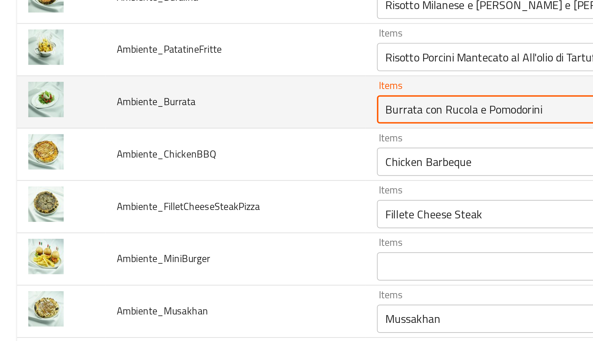
click at [212, 131] on input "Burrata con Rucola e Pomodorini" at bounding box center [244, 128] width 140 height 9
type input "Burrata con Rucola e Pomodorini"
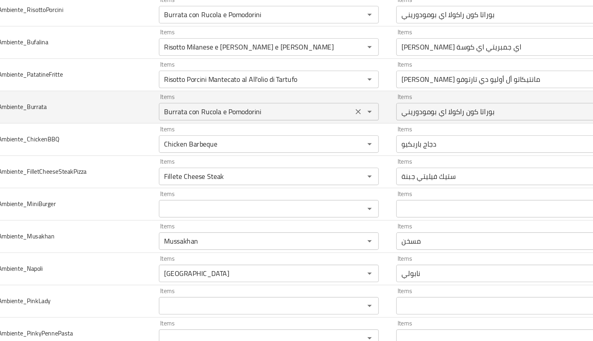
scroll to position [0, 0]
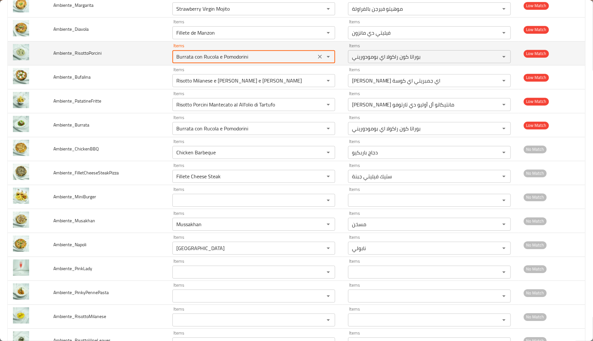
click at [213, 58] on input "Burrata con Rucola e Pomodorini" at bounding box center [244, 56] width 140 height 9
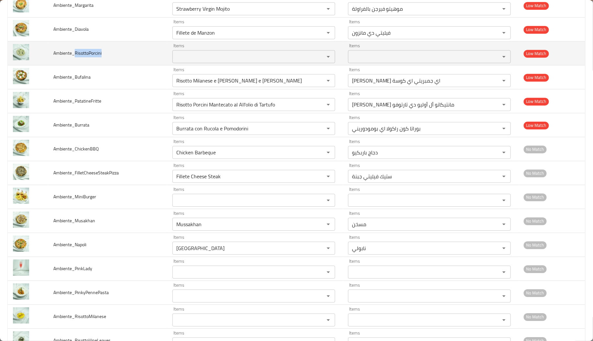
drag, startPoint x: 104, startPoint y: 54, endPoint x: 74, endPoint y: 54, distance: 29.8
click at [74, 54] on td "Ambiente_RisottoPorcini" at bounding box center [107, 53] width 119 height 24
copy span "RisottoPorcini"
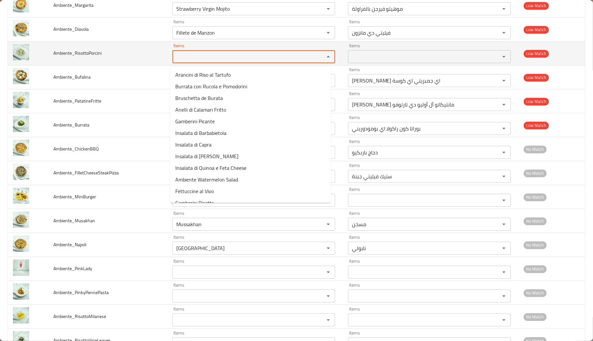
paste input "RisottoPorcini"
click at [252, 60] on input "RisottoPorcini" at bounding box center [244, 56] width 140 height 9
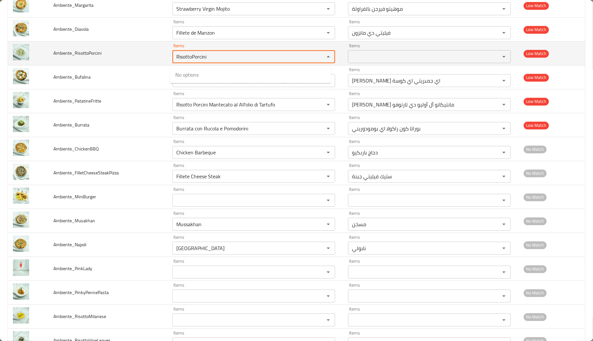
click at [191, 59] on input "RisottoPorcini" at bounding box center [244, 56] width 140 height 9
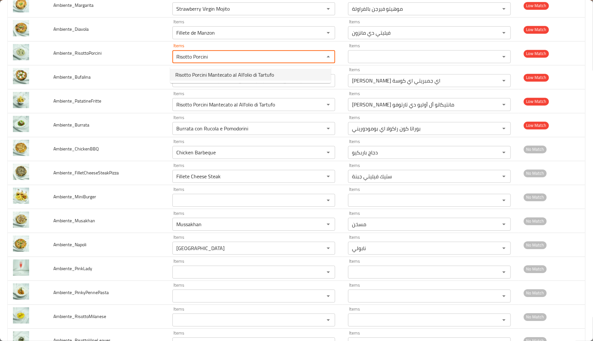
click at [284, 75] on li "Risotto Porcini Mantecato al All'olio di Tartufo" at bounding box center [250, 75] width 161 height 12
type input "Risotto Porcini Mantecato al All'olio di Tartufo"
type input "ريزوتو بورسيني مانتيكاتو أل أوليو دي تارتوفو"
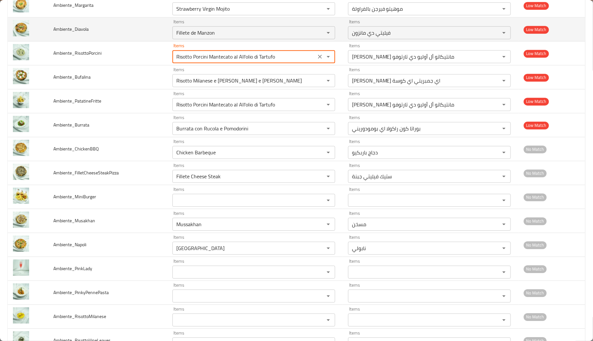
scroll to position [736, 0]
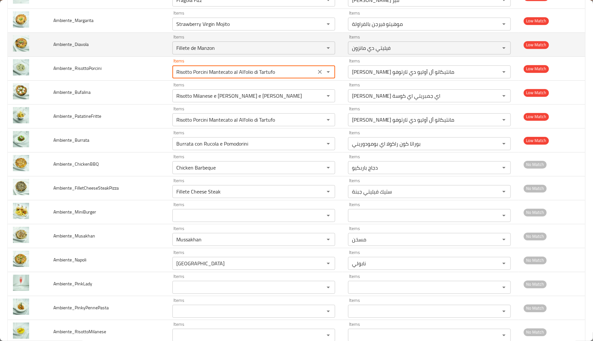
type input "Risotto Porcini Mantecato al All'olio di Tartufo"
click at [78, 48] on span "Ambiente_Diavola" at bounding box center [70, 44] width 35 height 8
drag, startPoint x: 74, startPoint y: 45, endPoint x: 86, endPoint y: 47, distance: 12.1
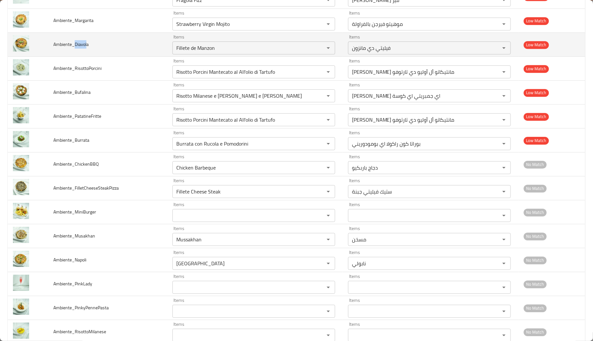
click at [86, 47] on span "Ambiente_Diavola" at bounding box center [70, 44] width 35 height 8
copy span "Diavol"
click at [255, 50] on input "Fillete de Manzon" at bounding box center [244, 47] width 140 height 9
paste input "Diavol"
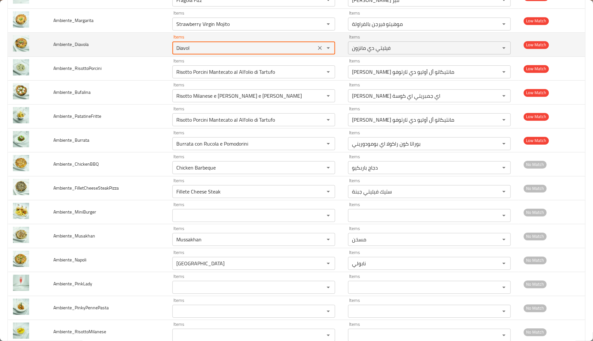
click at [255, 50] on input "Diavol" at bounding box center [244, 47] width 140 height 9
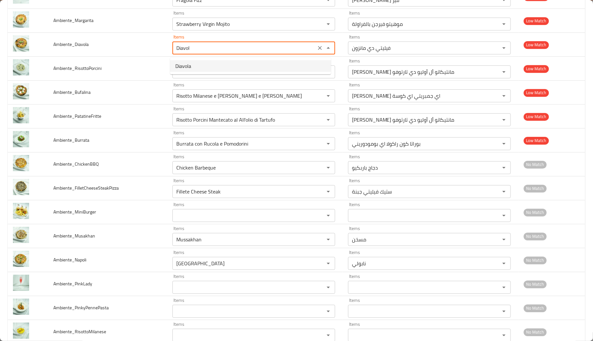
click at [219, 68] on li "Diavola" at bounding box center [250, 66] width 161 height 12
type input "Diavola"
type input "ديافولا"
click at [219, 68] on div "Risotto Porcini Mantecato al All'olio di Tartufo Items" at bounding box center [253, 71] width 163 height 13
type input "Diavola"
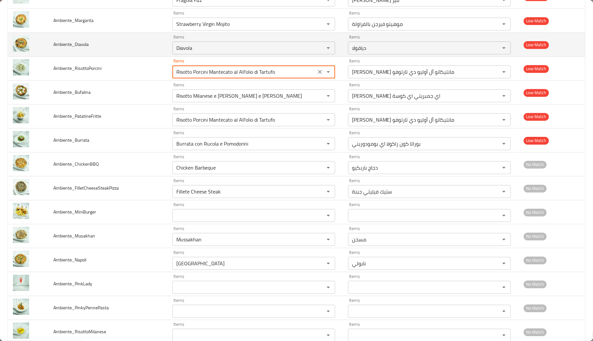
click at [155, 56] on td "Ambiente_Diavola" at bounding box center [107, 45] width 119 height 24
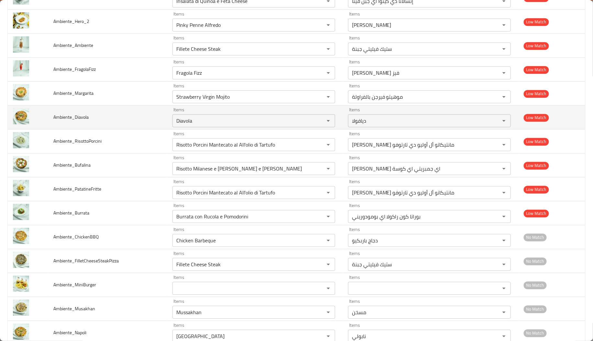
scroll to position [660, 0]
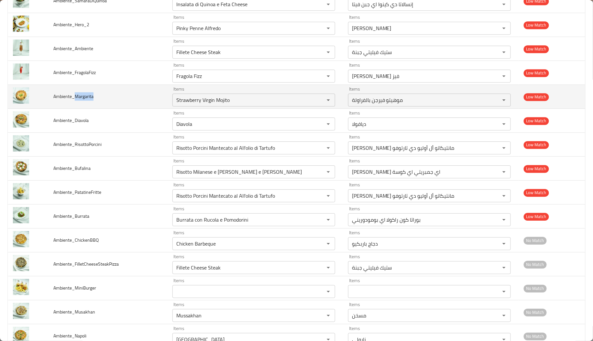
copy span "Margarita"
drag, startPoint x: 76, startPoint y: 98, endPoint x: 93, endPoint y: 98, distance: 16.8
click at [93, 98] on td "Ambiente_Margarita" at bounding box center [107, 97] width 119 height 24
click at [234, 103] on input "Strawberry Virgin Mojito" at bounding box center [244, 99] width 140 height 9
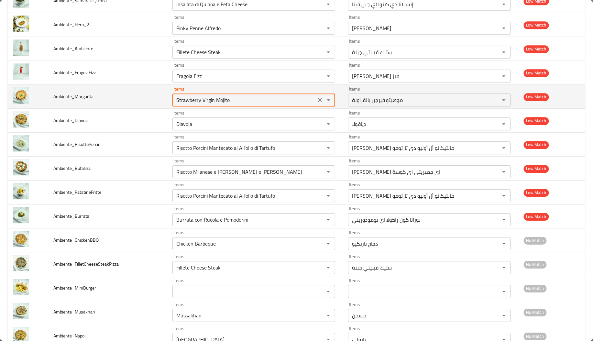
paste input "Margarita"
type input "Margarita"
click at [234, 103] on input "Margarita" at bounding box center [244, 99] width 140 height 9
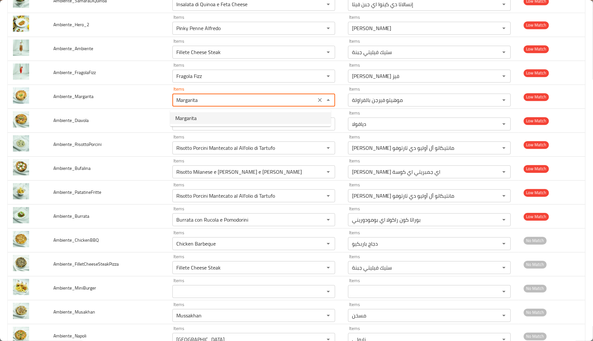
click at [216, 117] on li "Margarita" at bounding box center [250, 118] width 161 height 12
type input "مارجريتا"
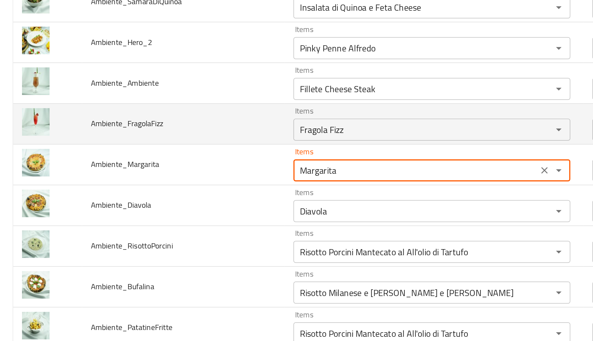
scroll to position [620, 0]
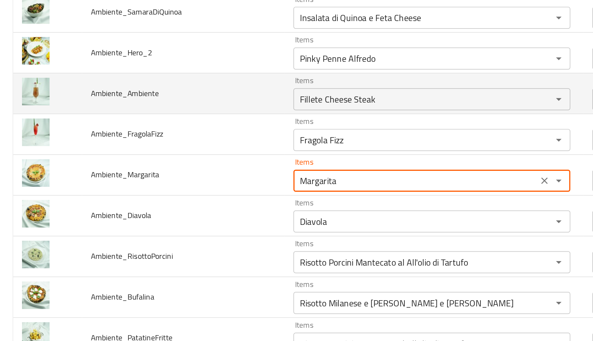
type input "Margarita"
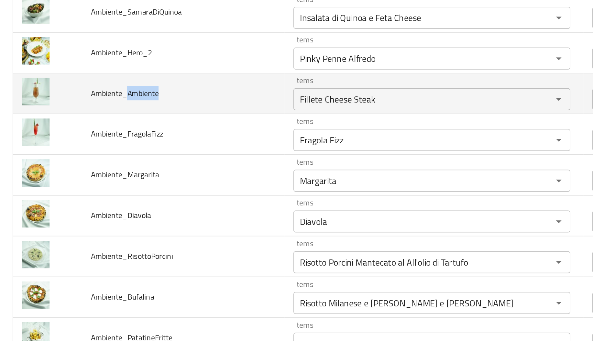
drag, startPoint x: 75, startPoint y: 90, endPoint x: 99, endPoint y: 92, distance: 24.0
click at [99, 92] on td "Ambiente_Ambiente" at bounding box center [107, 89] width 119 height 24
click at [223, 88] on div "Fillete Cheese Steak Items" at bounding box center [253, 92] width 163 height 13
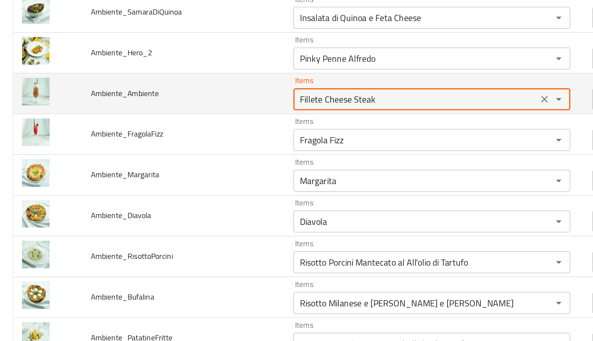
click at [223, 88] on div "Fillete Cheese Steak Items" at bounding box center [253, 92] width 163 height 13
paste input "Ambiente"
type input "Ambiente"
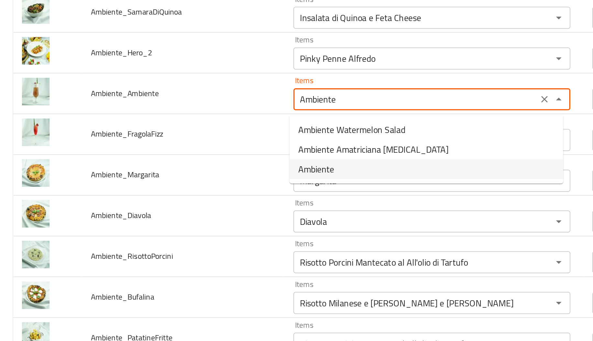
click at [191, 134] on span "Ambiente" at bounding box center [185, 134] width 21 height 8
type input "أمبيانتي"
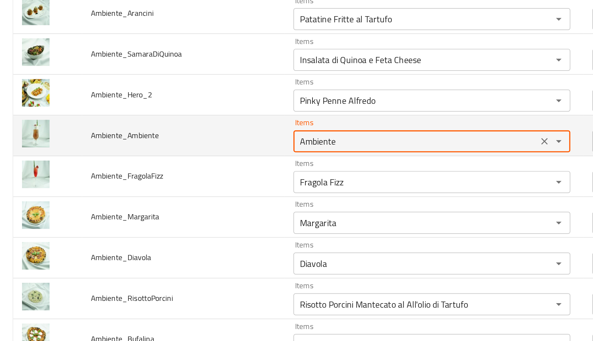
scroll to position [594, 0]
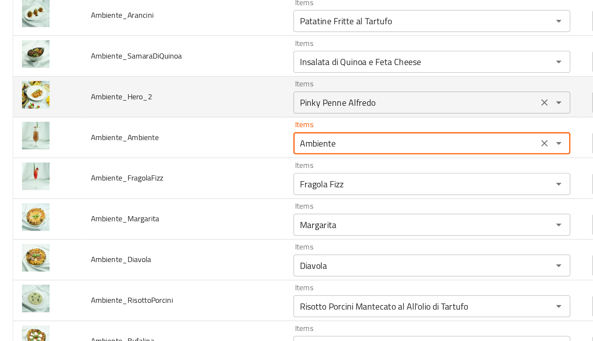
type input "Ambiente"
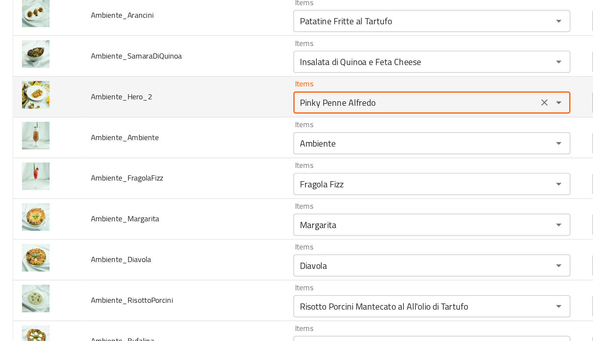
click at [219, 94] on input "Pinky Penne Alfredo" at bounding box center [244, 94] width 140 height 9
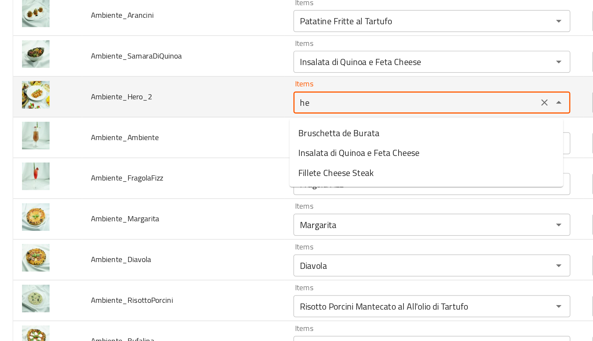
type input "h"
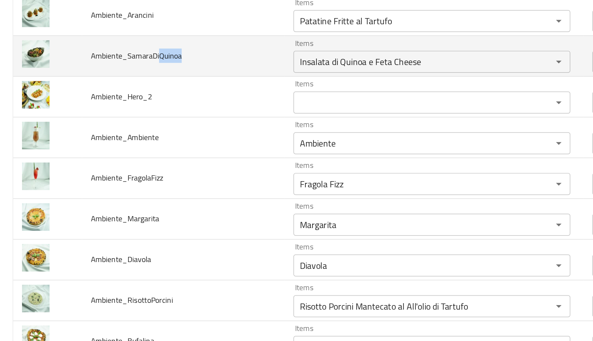
drag, startPoint x: 93, startPoint y: 68, endPoint x: 119, endPoint y: 69, distance: 25.9
click at [119, 69] on td "Ambiente_SamaraDiQuinoa" at bounding box center [107, 67] width 119 height 24
click at [259, 74] on input "Insalata di Quinoa e Feta Cheese" at bounding box center [244, 70] width 140 height 9
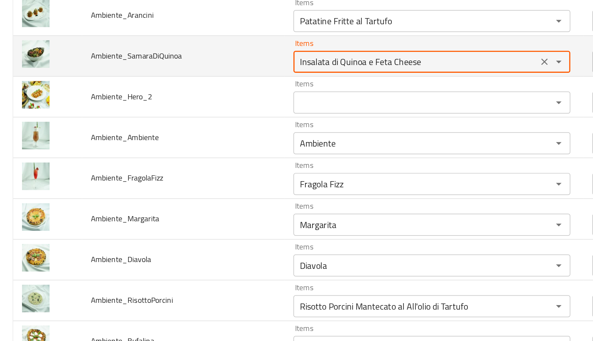
click at [259, 74] on input "Insalata di Quinoa e Feta Cheese" at bounding box center [244, 70] width 140 height 9
paste input "Quinoa"
click at [259, 74] on input "Quinoa" at bounding box center [244, 70] width 140 height 9
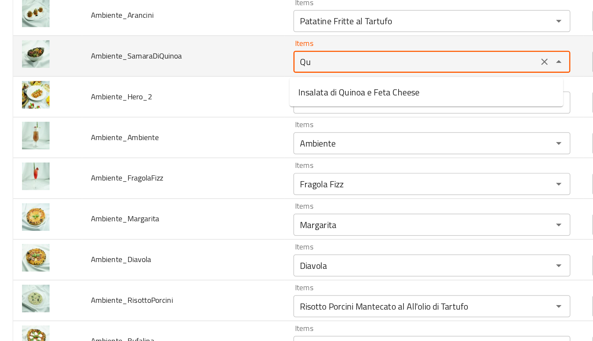
type input "Q"
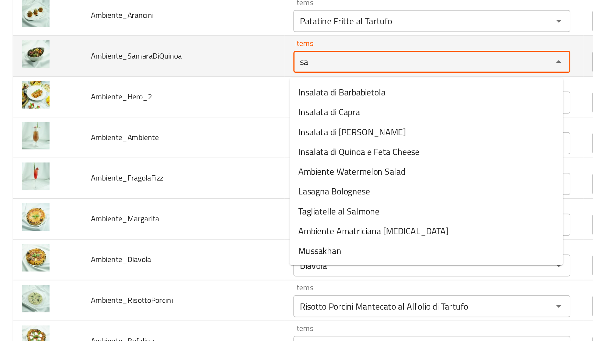
type input "s"
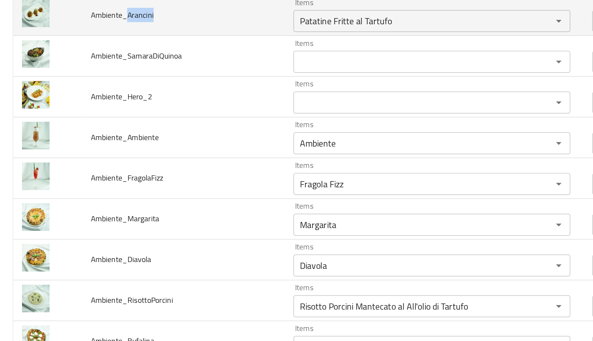
drag, startPoint x: 74, startPoint y: 45, endPoint x: 93, endPoint y: 49, distance: 18.8
click at [93, 49] on td "Ambiente_Arancini" at bounding box center [107, 43] width 119 height 24
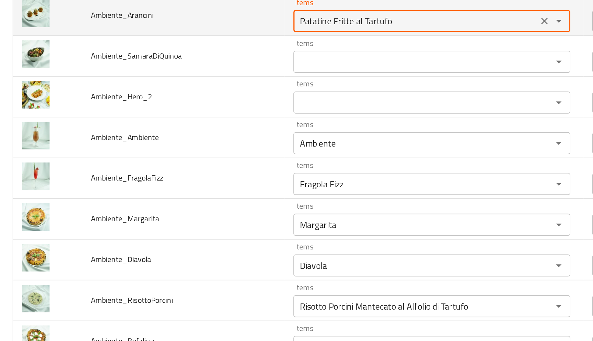
click at [216, 51] on input "Patatine Fritte al Tartufo" at bounding box center [244, 46] width 140 height 9
paste input "Arancini"
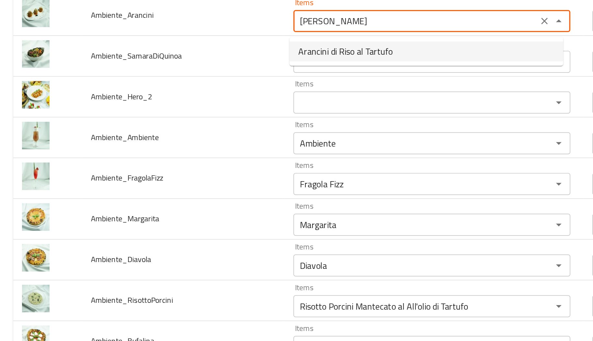
click at [207, 65] on span "Arancini di Riso al Tartufo" at bounding box center [202, 64] width 55 height 8
type input "Arancini di Riso al Tartufo"
type input "أرانشيني دي ريسو أل تارتوفو"
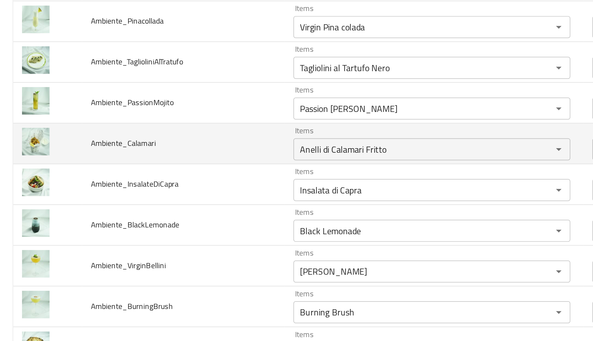
scroll to position [374, 0]
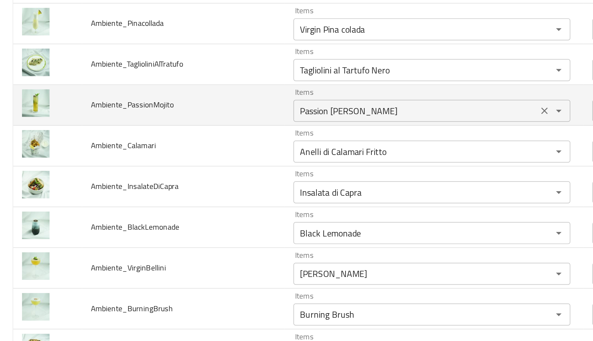
type input "Arancini di Riso al Tartufo"
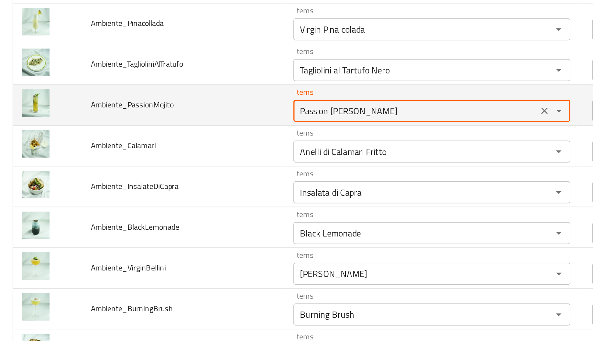
click at [201, 103] on input "Passion Virgin Mojito" at bounding box center [244, 99] width 140 height 9
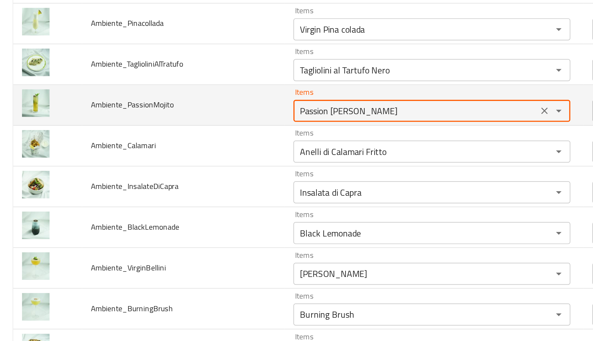
click at [201, 103] on input "Passion Virgin Mojito" at bounding box center [244, 99] width 140 height 9
click at [201, 103] on input "Passion Mojito" at bounding box center [244, 99] width 140 height 9
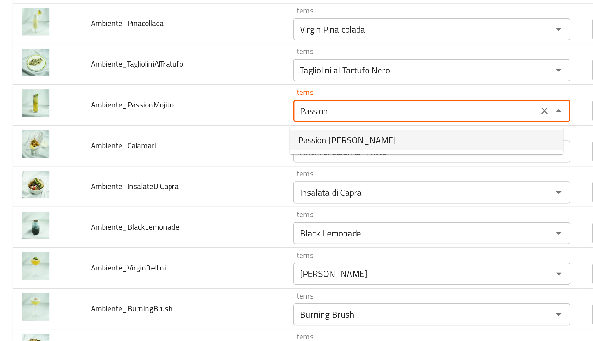
click at [204, 114] on span "Passion Virgin Mojito" at bounding box center [203, 117] width 57 height 8
type input "Passion Virgin Mojito"
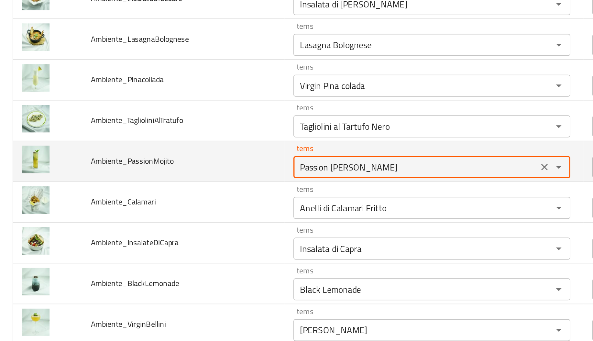
scroll to position [342, 0]
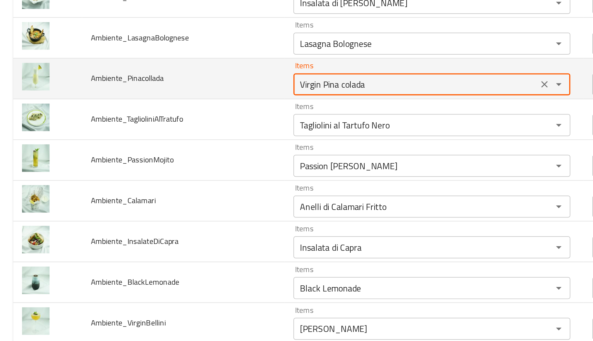
click at [186, 84] on input "Virgin Pina colada" at bounding box center [244, 83] width 140 height 9
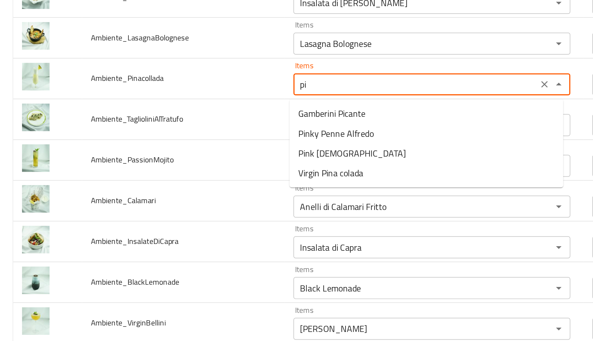
type input "p"
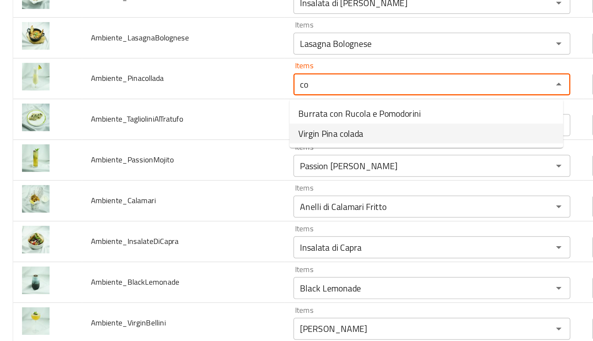
click at [219, 114] on li "Virgin Pina colada" at bounding box center [250, 113] width 161 height 12
type input "Virgin Pina colada"
type input "فيرجن بينا كولادا"
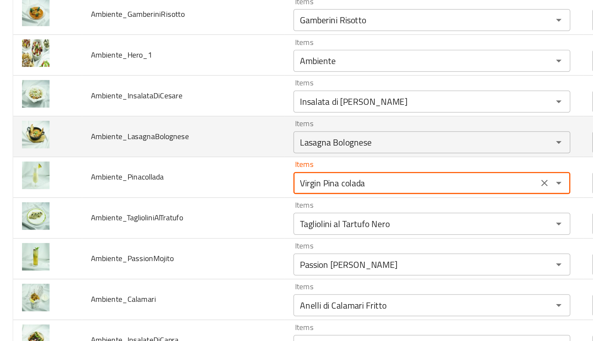
scroll to position [268, 0]
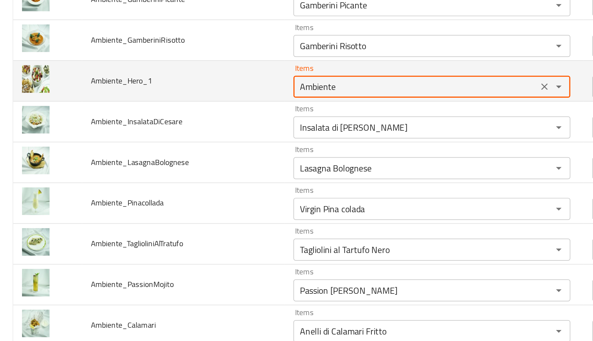
click at [202, 88] on input "Ambiente" at bounding box center [244, 85] width 140 height 9
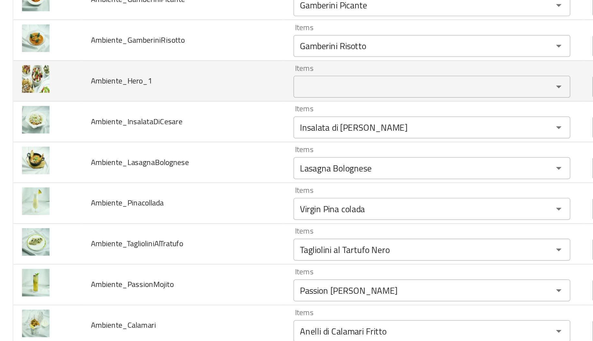
click at [162, 81] on td "Ambiente_Hero_1" at bounding box center [107, 82] width 119 height 24
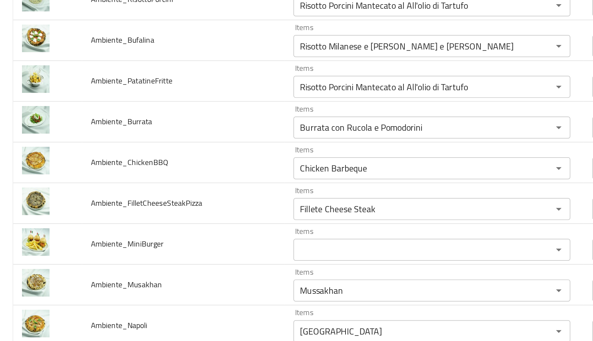
scroll to position [803, 0]
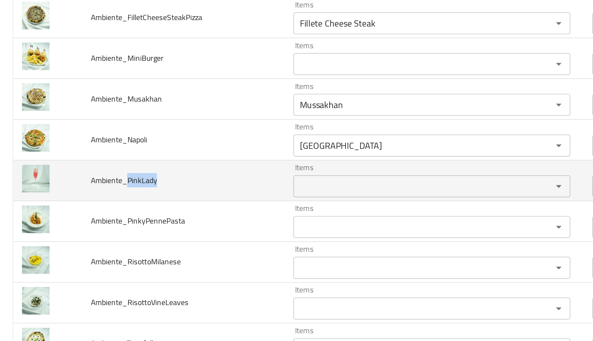
drag, startPoint x: 74, startPoint y: 219, endPoint x: 92, endPoint y: 220, distance: 17.5
click at [92, 220] on td "Ambiente_PinkLady" at bounding box center [107, 220] width 119 height 24
click at [210, 217] on div "Items" at bounding box center [253, 223] width 163 height 13
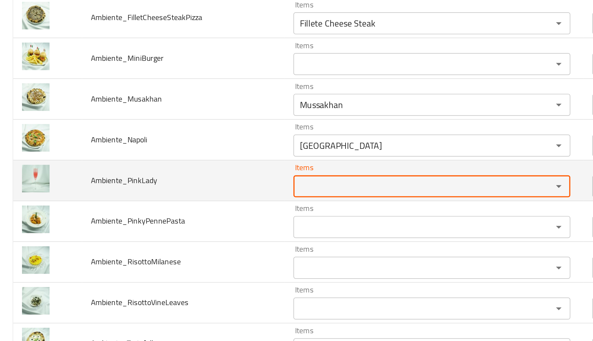
paste input "PinkLady"
click at [183, 224] on input "PinkLady" at bounding box center [244, 223] width 140 height 9
type input "Pink Lady"
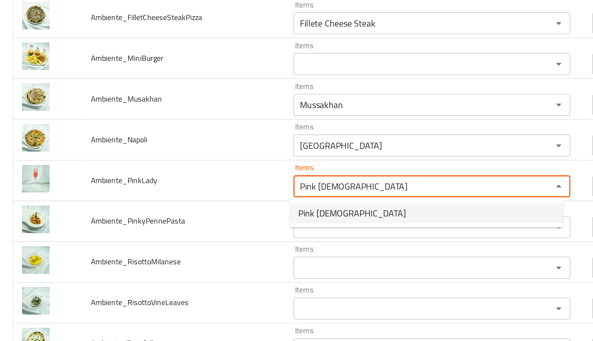
click at [185, 241] on span "Pink Lady" at bounding box center [206, 239] width 63 height 8
type input "بينك ليدي"
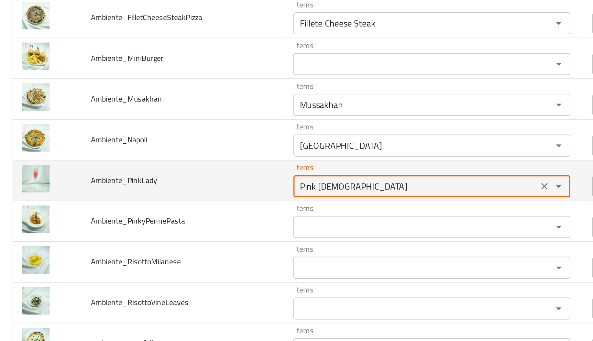
click at [178, 225] on input "Pink Lady" at bounding box center [244, 223] width 140 height 9
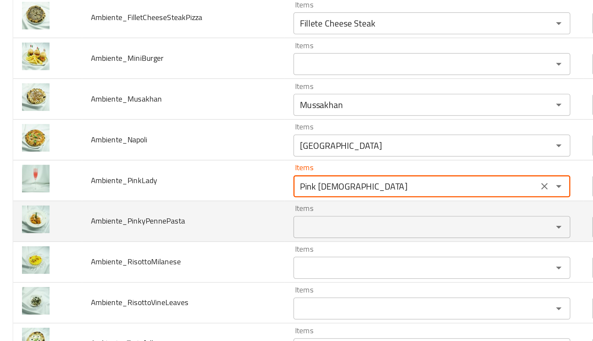
type input "Pink Lady"
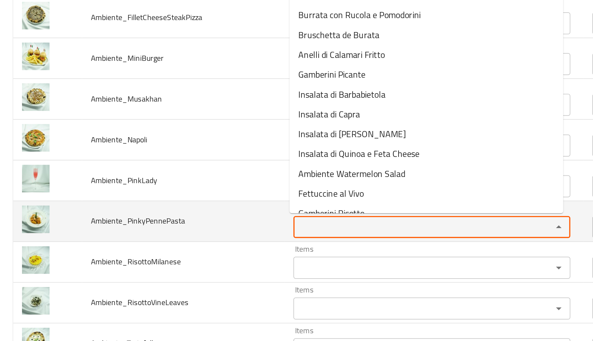
paste input "Pink"
click at [184, 244] on input "Items" at bounding box center [244, 247] width 140 height 9
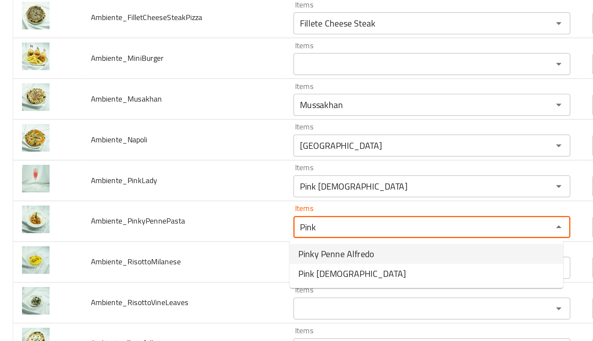
click at [185, 263] on span "Pinky Penne Alfredo" at bounding box center [197, 263] width 44 height 8
type input "Pinky Penne Alfredo"
type input "بينكي بيني ألفريدو"
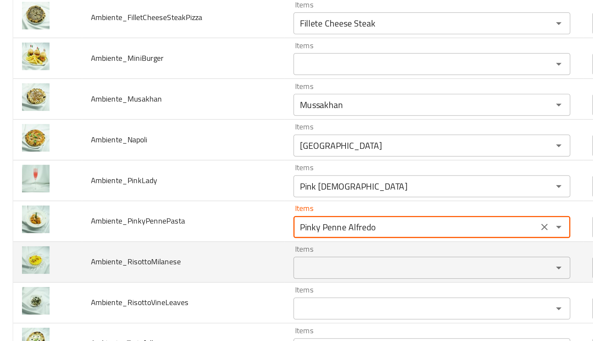
type input "Pinky Penne Alfredo"
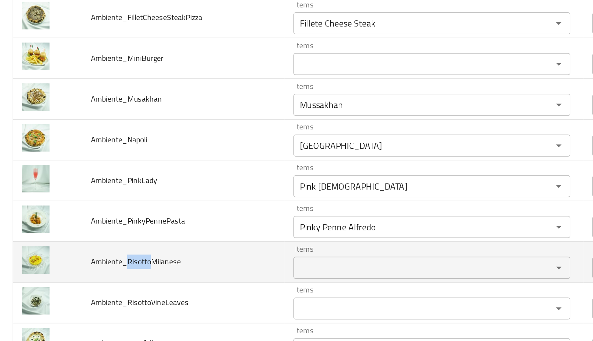
drag, startPoint x: 87, startPoint y: 268, endPoint x: 74, endPoint y: 266, distance: 13.1
click at [74, 266] on span "Ambiente_RisottoMilanese" at bounding box center [79, 268] width 53 height 8
click at [187, 266] on div "Items" at bounding box center [253, 271] width 163 height 13
paste input "Risotto"
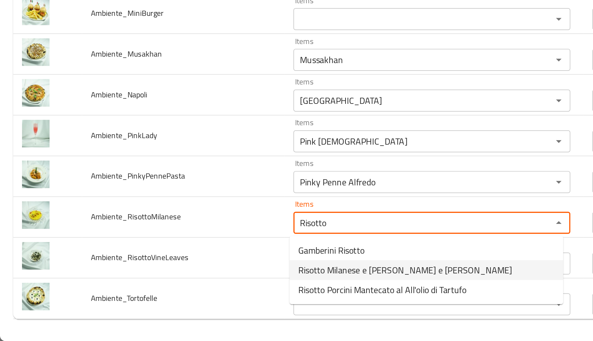
click at [189, 296] on span "Risotto Milanese e Gamberetti e Zucchine" at bounding box center [237, 299] width 125 height 8
type input "Risotto Milanese e Gamberetti e Zucchine"
type input "ريزوتو ميلانيزي اي جمبريتي اي كوسة"
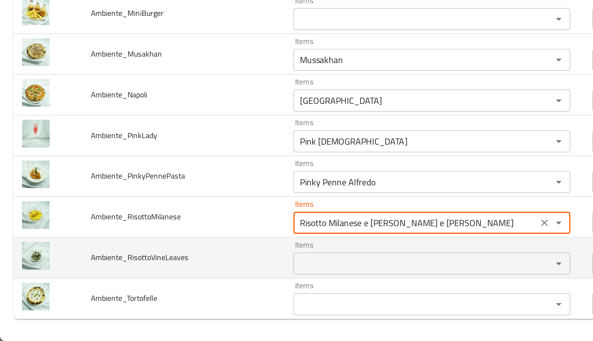
type input "Risotto Milanese e Gamberetti e Zucchine"
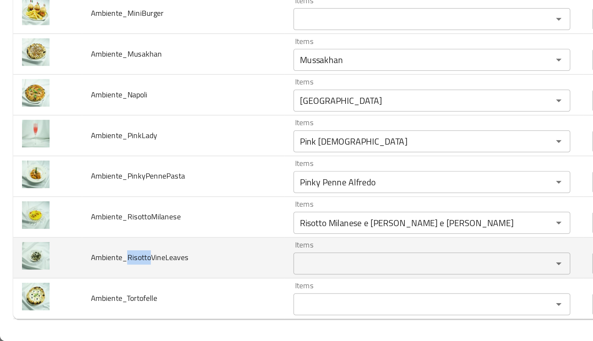
drag, startPoint x: 75, startPoint y: 292, endPoint x: 87, endPoint y: 292, distance: 12.3
click at [87, 292] on span "Ambiente_RisottoVineLeaves" at bounding box center [81, 292] width 57 height 8
click at [197, 289] on div "Items" at bounding box center [253, 295] width 163 height 13
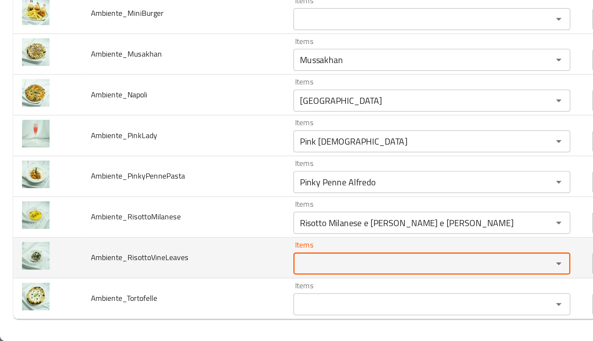
paste input "Risotto"
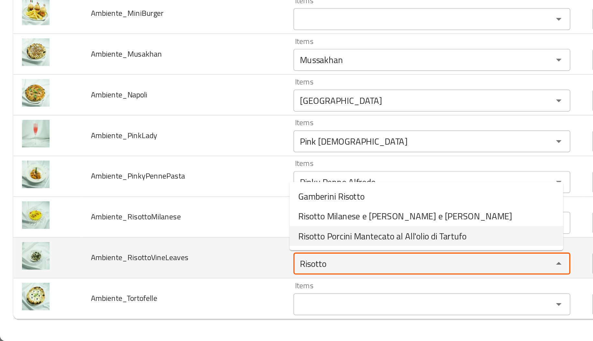
type input "Risotto"
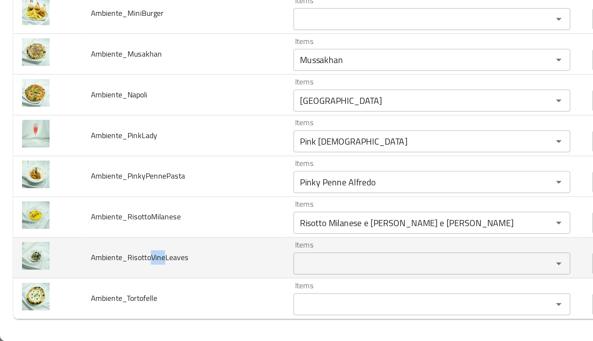
drag, startPoint x: 89, startPoint y: 292, endPoint x: 96, endPoint y: 293, distance: 7.1
click at [96, 293] on span "Ambiente_RisottoVineLeaves" at bounding box center [81, 292] width 57 height 8
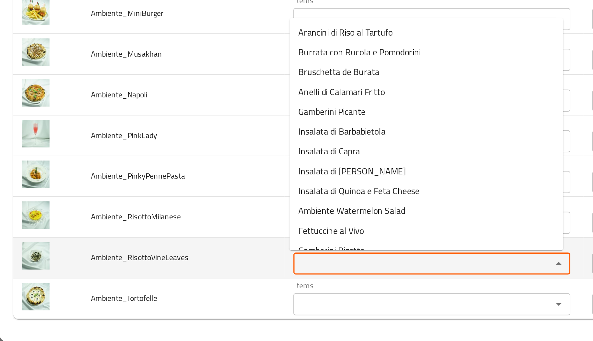
click at [187, 293] on input "Items" at bounding box center [244, 295] width 140 height 9
paste input "Vine"
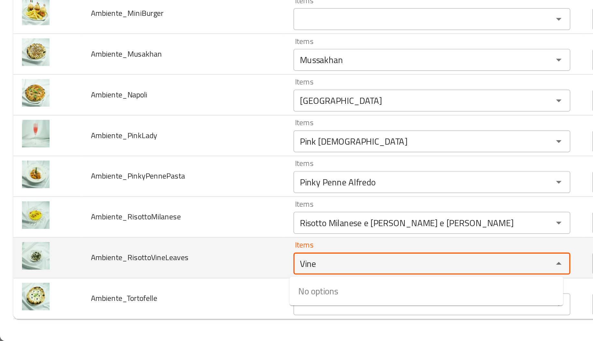
type input "Vine"
click at [96, 292] on span "Ambiente_RisottoVineLeaves" at bounding box center [81, 292] width 57 height 8
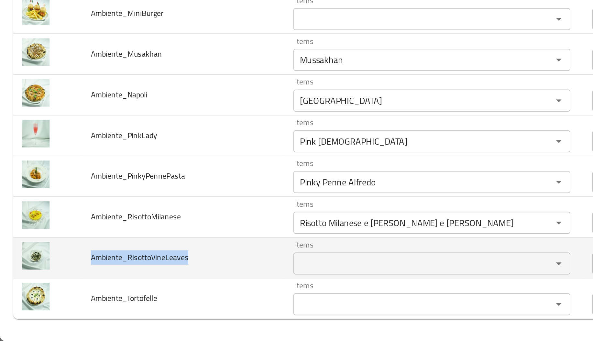
drag, startPoint x: 96, startPoint y: 292, endPoint x: 113, endPoint y: 293, distance: 17.2
click at [113, 293] on td "Ambiente_RisottoVineLeaves" at bounding box center [107, 292] width 119 height 24
drag, startPoint x: 109, startPoint y: 292, endPoint x: 96, endPoint y: 290, distance: 12.4
click at [96, 290] on span "Ambiente_RisottoVineLeaves" at bounding box center [81, 292] width 57 height 8
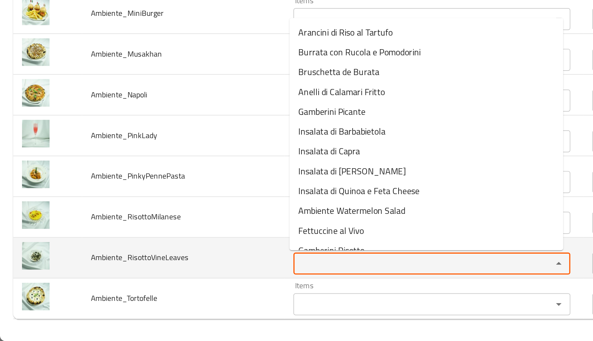
paste input "Leaves"
click at [202, 299] on input "Leaves" at bounding box center [244, 295] width 140 height 9
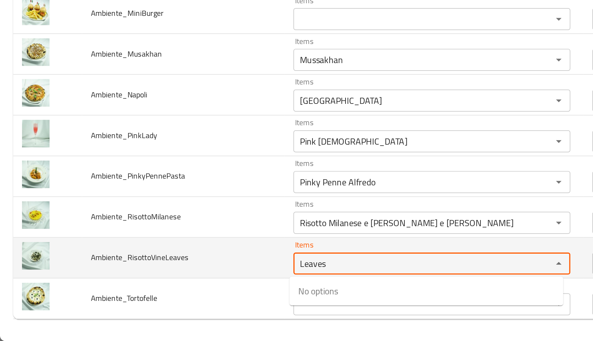
click at [202, 299] on input "Leaves" at bounding box center [244, 295] width 140 height 9
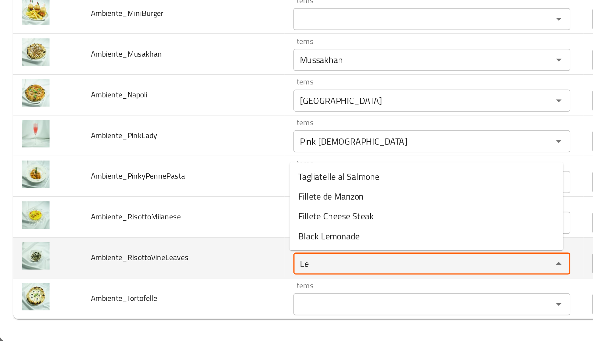
type input "L"
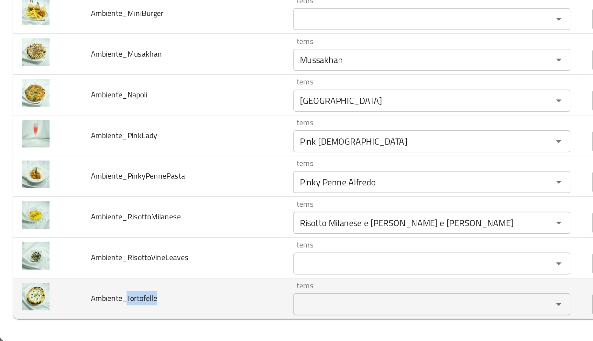
drag, startPoint x: 75, startPoint y: 314, endPoint x: 92, endPoint y: 316, distance: 17.3
click at [92, 316] on td "Ambiente_Tortofelle" at bounding box center [107, 316] width 119 height 24
click at [210, 313] on div "Items" at bounding box center [253, 319] width 163 height 13
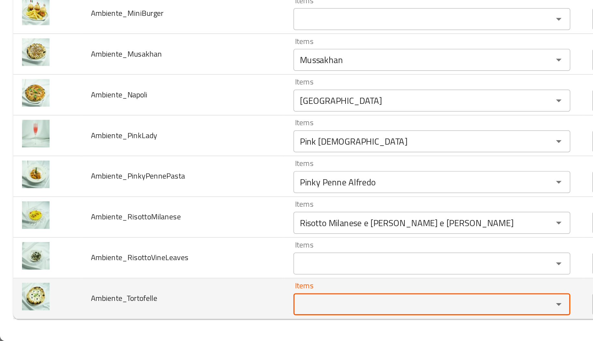
paste input "Tortofelle"
type input "Tor"
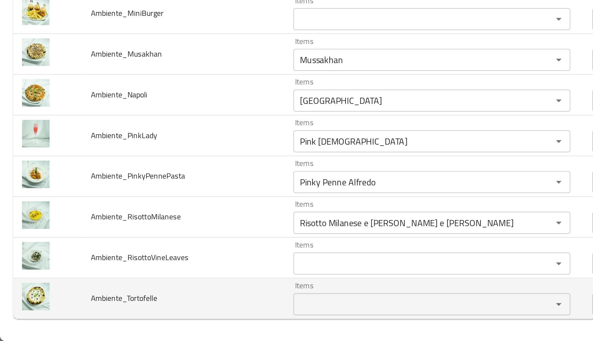
click at [151, 309] on td "Ambiente_Tortofelle" at bounding box center [107, 316] width 119 height 24
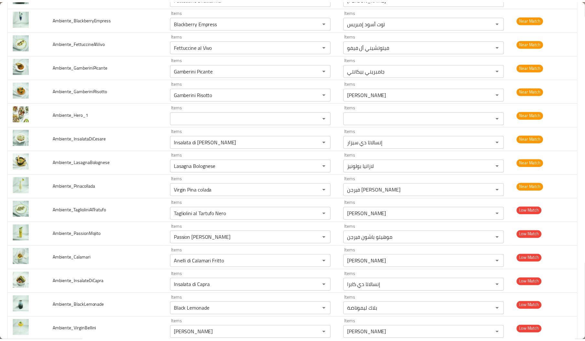
scroll to position [0, 0]
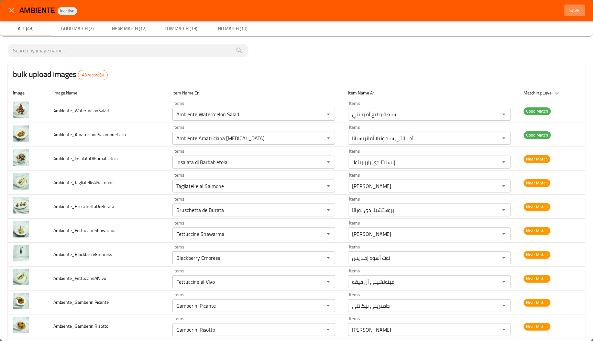
click at [567, 11] on span "Save" at bounding box center [575, 10] width 16 height 8
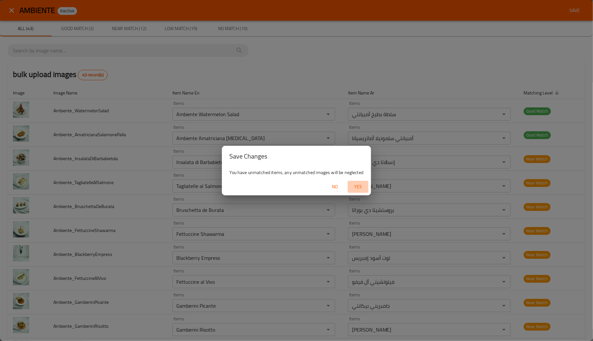
click at [363, 188] on span "Yes" at bounding box center [358, 187] width 16 height 8
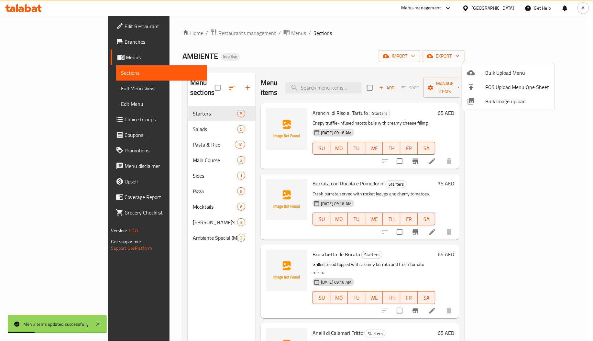
click at [124, 171] on div at bounding box center [296, 170] width 593 height 341
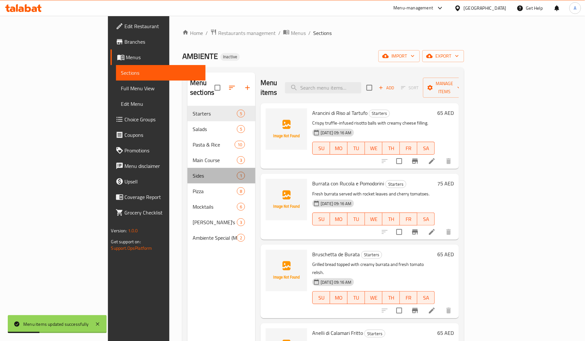
click at [188, 171] on div "Sides 1" at bounding box center [222, 176] width 68 height 16
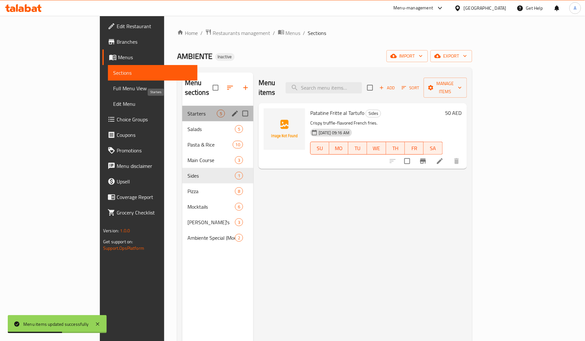
click at [188, 110] on span "Starters" at bounding box center [202, 114] width 29 height 8
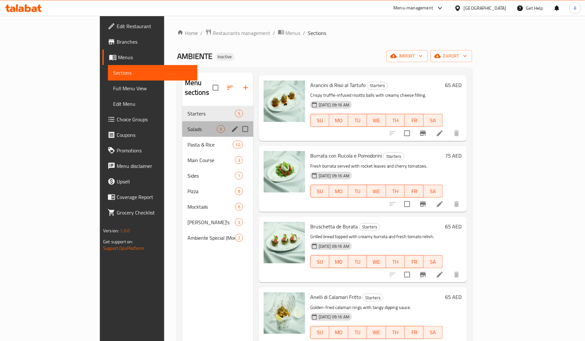
click at [182, 121] on div "Salads 5" at bounding box center [217, 129] width 71 height 16
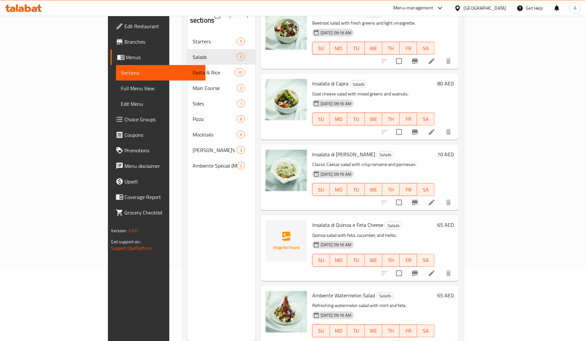
scroll to position [75, 0]
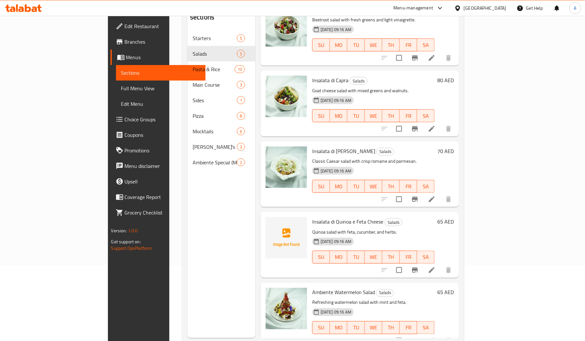
click at [312, 217] on span "Insalata di Quinoa e Feta Cheese" at bounding box center [347, 222] width 71 height 10
click at [334, 217] on span "Insalata di Quinoa e Feta Cheese" at bounding box center [347, 222] width 71 height 10
click at [312, 217] on span "Insalata di Quinoa e Feta Cheese" at bounding box center [347, 222] width 71 height 10
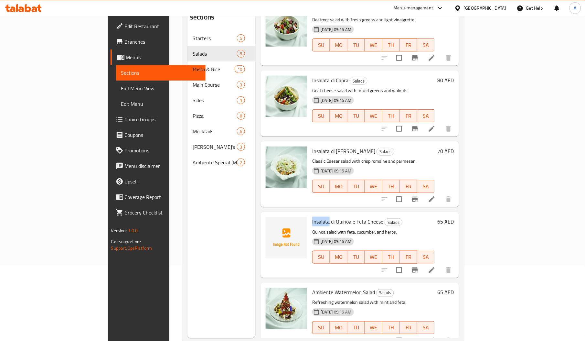
click at [312, 217] on span "Insalata di Quinoa e Feta Cheese" at bounding box center [347, 222] width 71 height 10
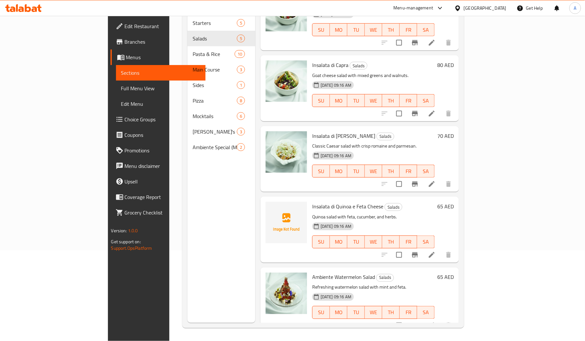
click at [346, 201] on span "Insalata di Quinoa e Feta Cheese" at bounding box center [347, 206] width 71 height 10
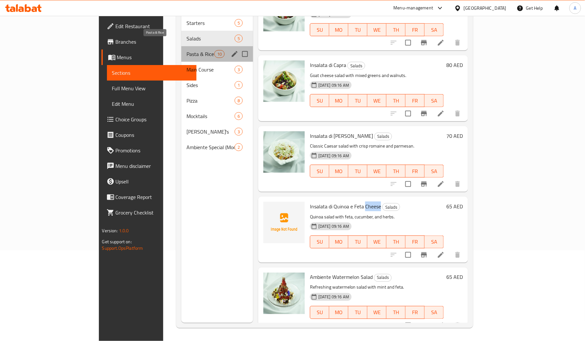
click at [187, 50] on span "Pasta & Rice" at bounding box center [200, 54] width 27 height 8
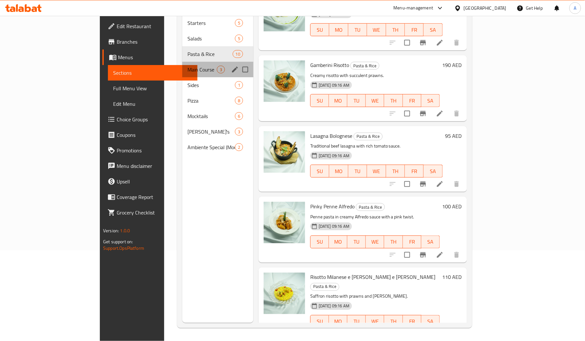
click at [182, 65] on div "Main Course 3" at bounding box center [217, 70] width 71 height 16
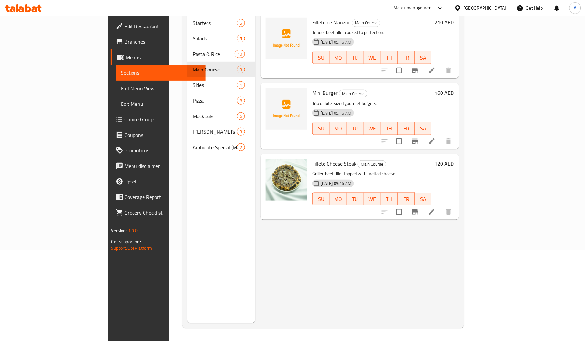
click at [312, 88] on span "Mini Burger" at bounding box center [325, 93] width 26 height 10
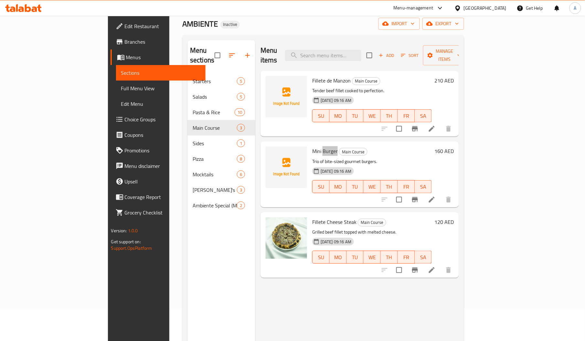
scroll to position [27, 0]
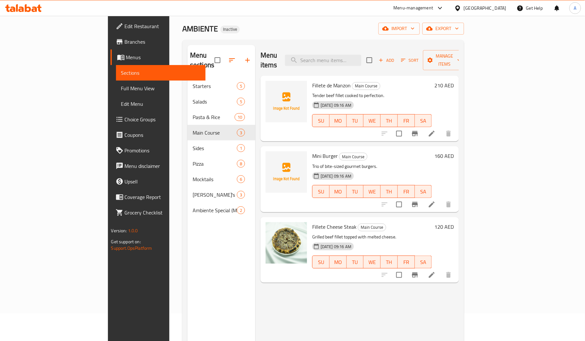
click at [312, 81] on span "Fillete de Manzon" at bounding box center [331, 86] width 38 height 10
click at [323, 81] on span "Fillete de Manzon" at bounding box center [331, 86] width 38 height 10
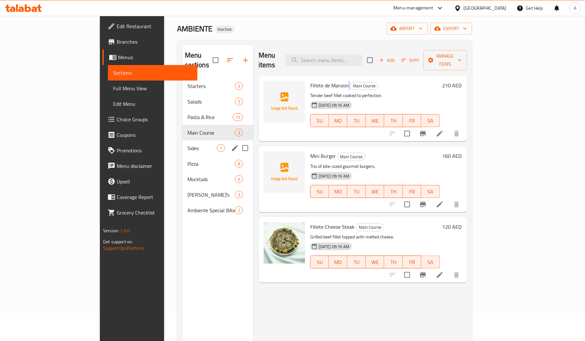
click at [182, 140] on div "Sides 1" at bounding box center [217, 148] width 71 height 16
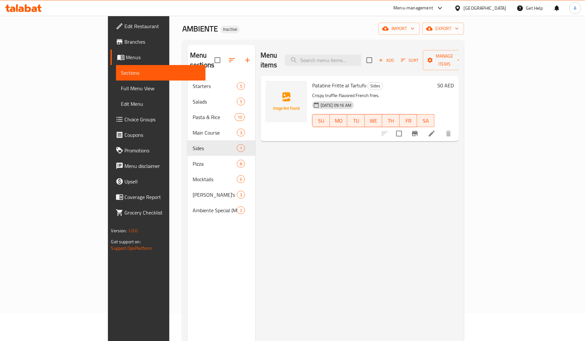
click at [332, 81] on span "Patatine Fritte al Tartufo" at bounding box center [339, 86] width 54 height 10
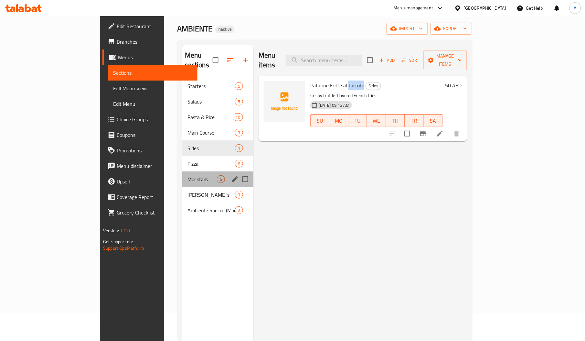
click at [182, 171] on div "Mocktails 6" at bounding box center [217, 179] width 71 height 16
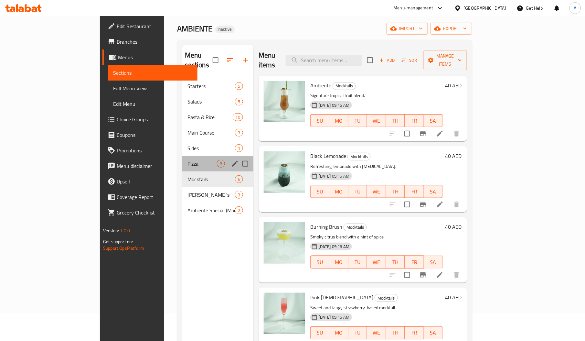
click at [182, 160] on div "Pizza 8" at bounding box center [217, 164] width 71 height 16
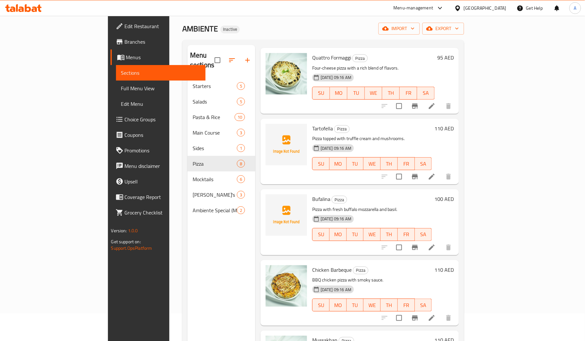
scroll to position [91, 0]
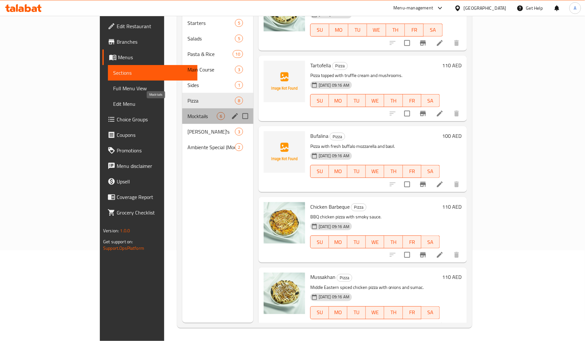
click at [188, 112] on span "Mocktails" at bounding box center [202, 116] width 29 height 8
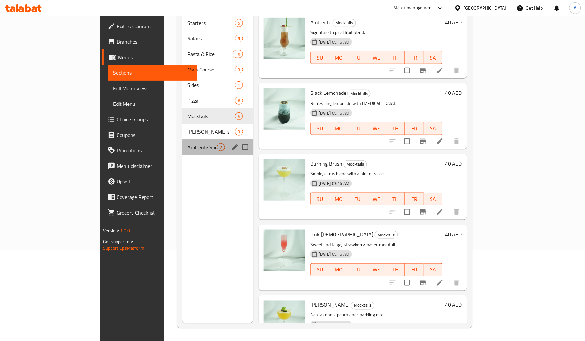
click at [182, 139] on div "Ambiente Special (Mocktails) 2" at bounding box center [217, 147] width 71 height 16
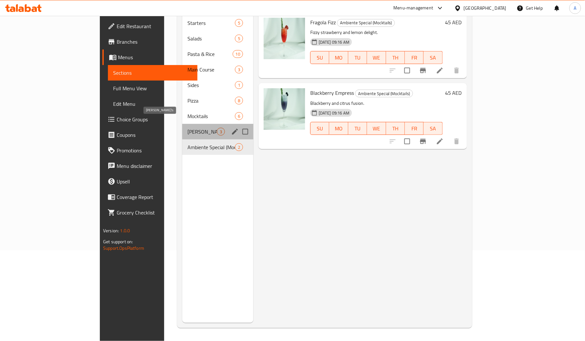
click at [188, 128] on span "[PERSON_NAME]'s" at bounding box center [202, 132] width 29 height 8
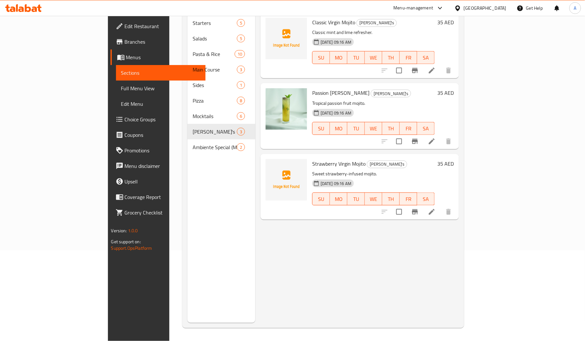
click at [312, 159] on span "Strawberry Virgin Mojito" at bounding box center [338, 164] width 53 height 10
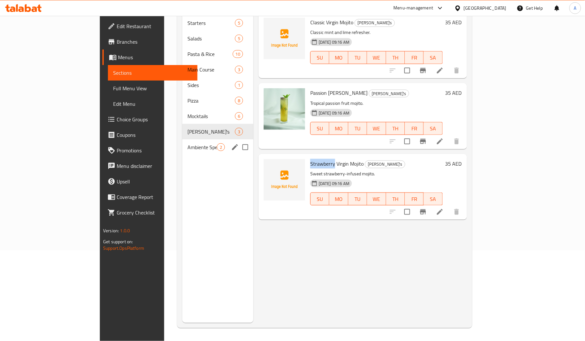
click at [182, 142] on div "Ambiente Special (Mocktails) 2" at bounding box center [217, 147] width 71 height 16
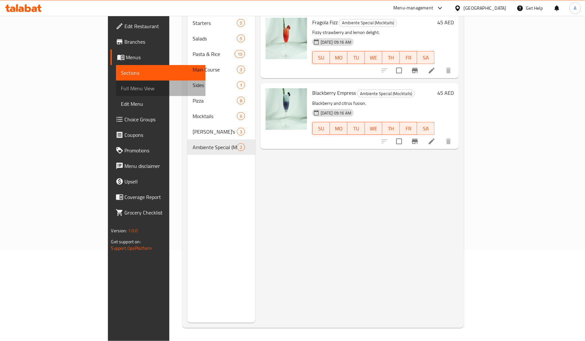
click at [116, 81] on link "Full Menu View" at bounding box center [161, 89] width 90 height 16
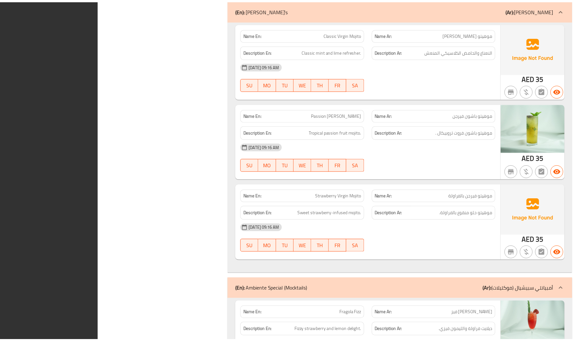
scroll to position [3719, 0]
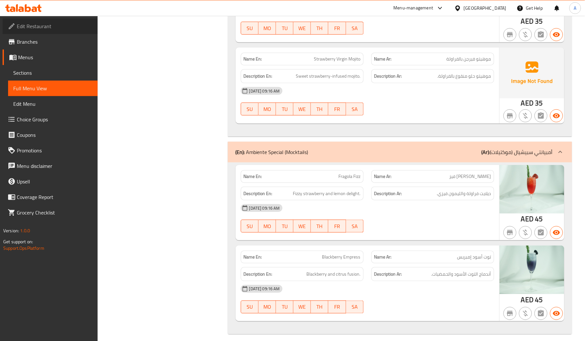
click at [37, 25] on span "Edit Restaurant" at bounding box center [55, 26] width 76 height 8
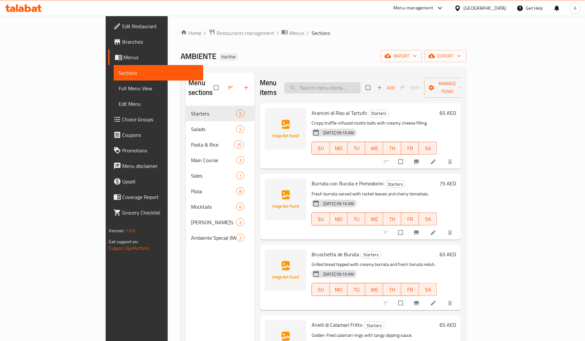
click at [361, 84] on input "search" at bounding box center [323, 87] width 76 height 11
paste input "Mini Burger"
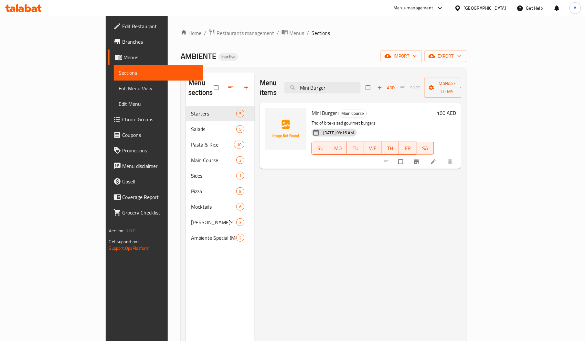
type input "Mini Burger"
drag, startPoint x: 298, startPoint y: 114, endPoint x: 356, endPoint y: 119, distance: 58.2
click at [356, 119] on div "Mini Burger Main Course Trio of bite-sized gourmet burgers. [DATE] 09:16 AM SU …" at bounding box center [373, 136] width 128 height 60
click at [356, 126] on div "[DATE] 09:16 AM SU MO TU WE TH FR SA" at bounding box center [373, 143] width 128 height 35
